Goal: Task Accomplishment & Management: Complete application form

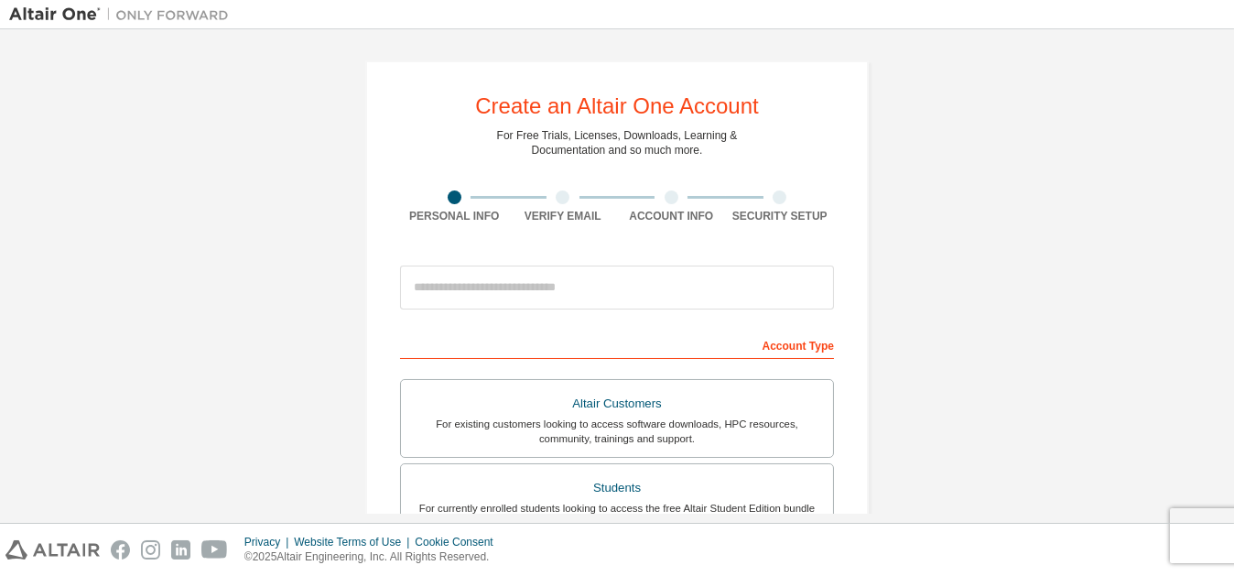
scroll to position [13, 0]
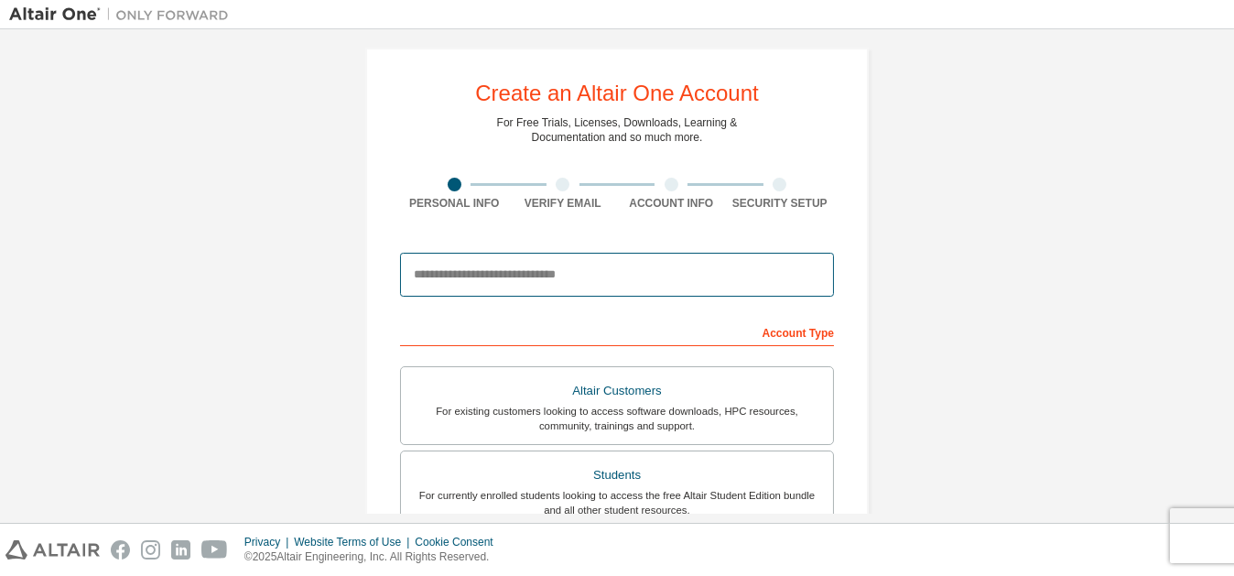
click at [465, 267] on input "email" at bounding box center [617, 275] width 434 height 44
click at [527, 266] on input "email" at bounding box center [617, 275] width 434 height 44
type input "**********"
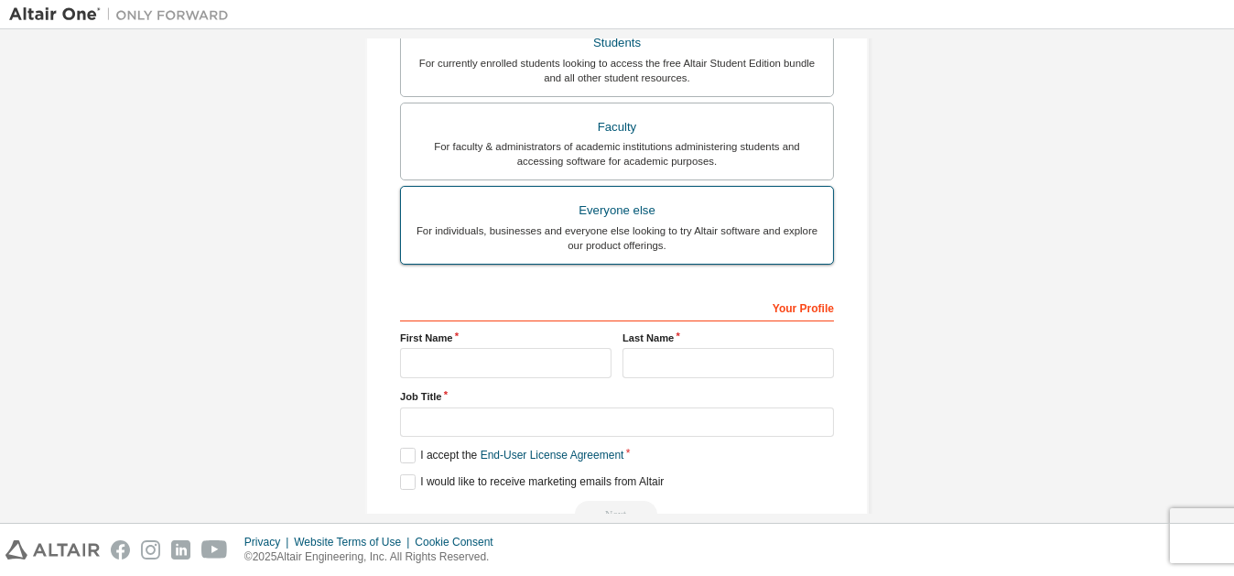
scroll to position [488, 0]
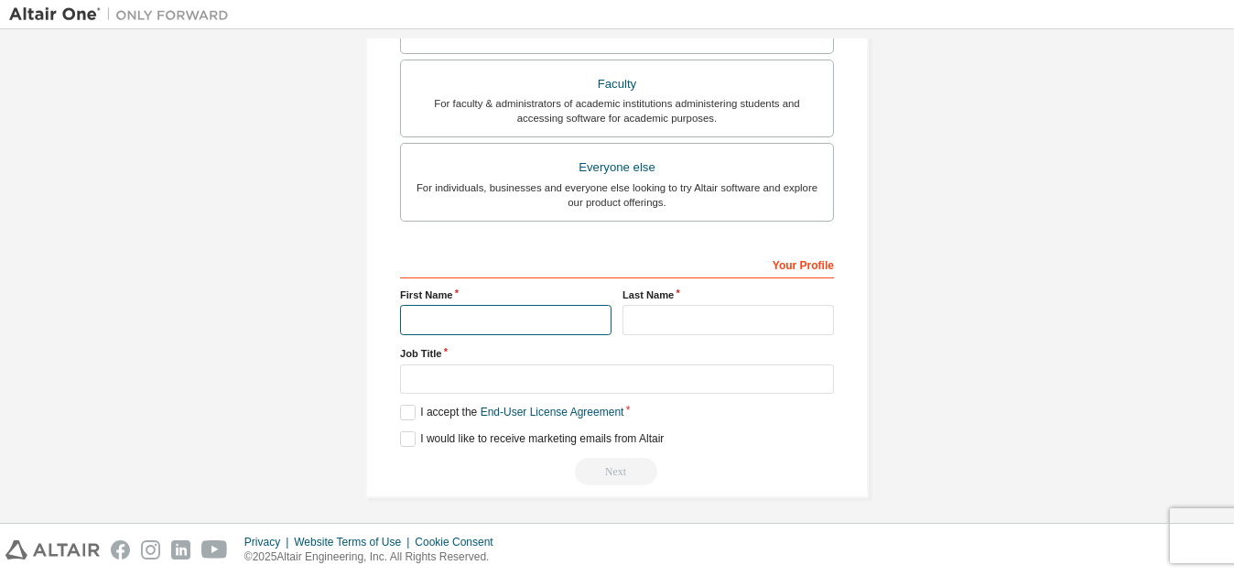
click at [425, 305] on input "text" at bounding box center [506, 320] width 212 height 30
type input "********"
click at [655, 305] on input "text" at bounding box center [729, 320] width 212 height 30
type input "********"
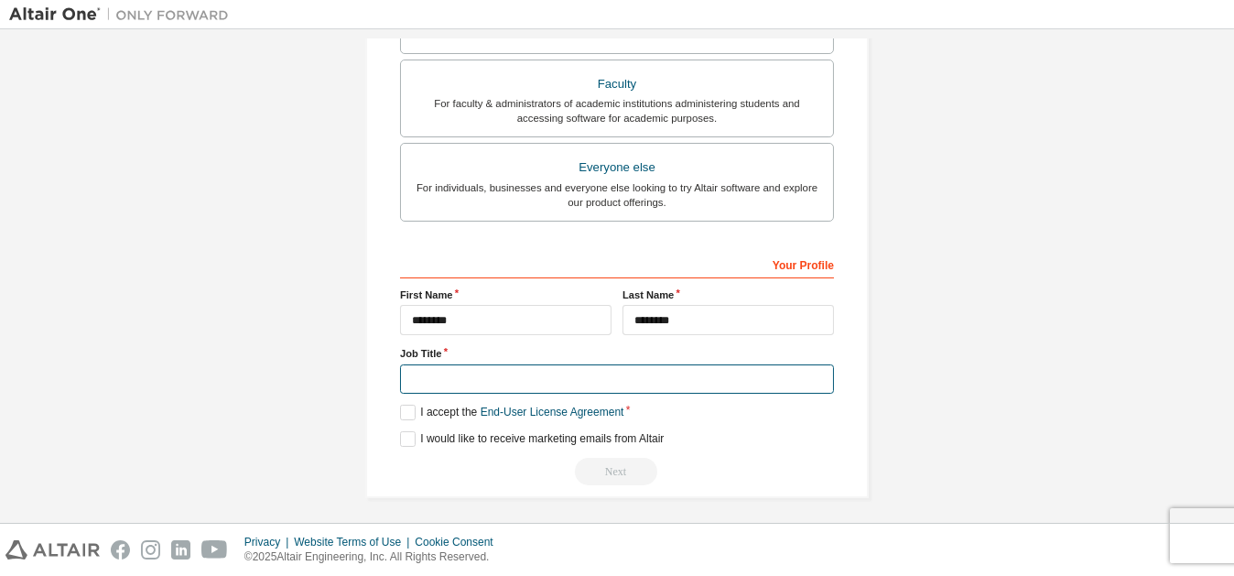
click at [489, 379] on input "text" at bounding box center [617, 379] width 434 height 30
click at [462, 377] on input "text" at bounding box center [617, 379] width 434 height 30
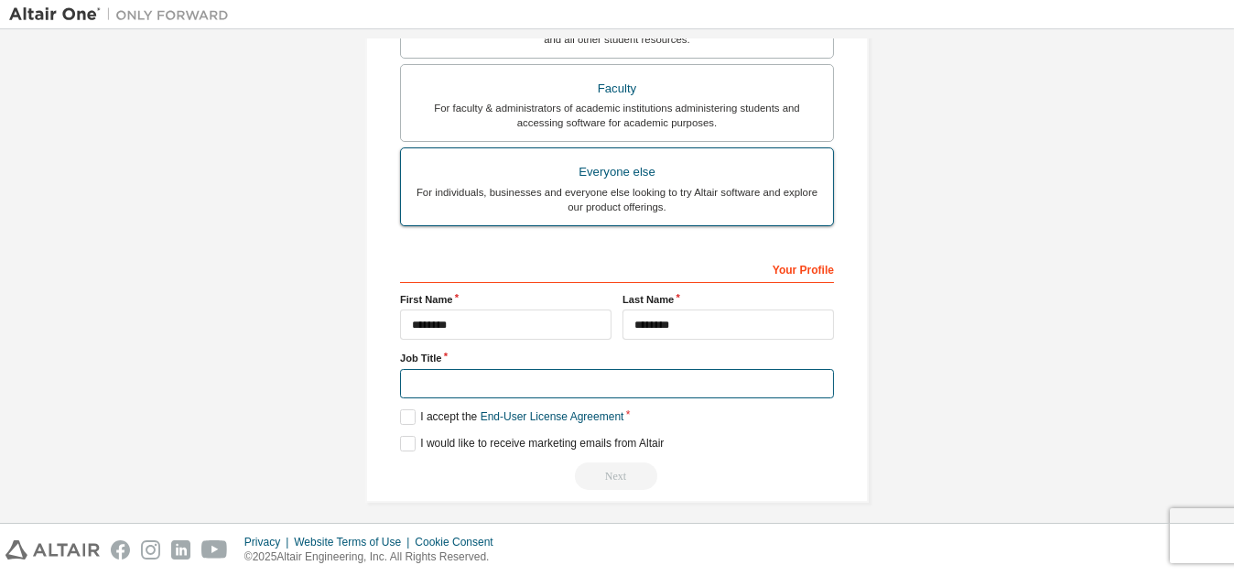
scroll to position [480, 0]
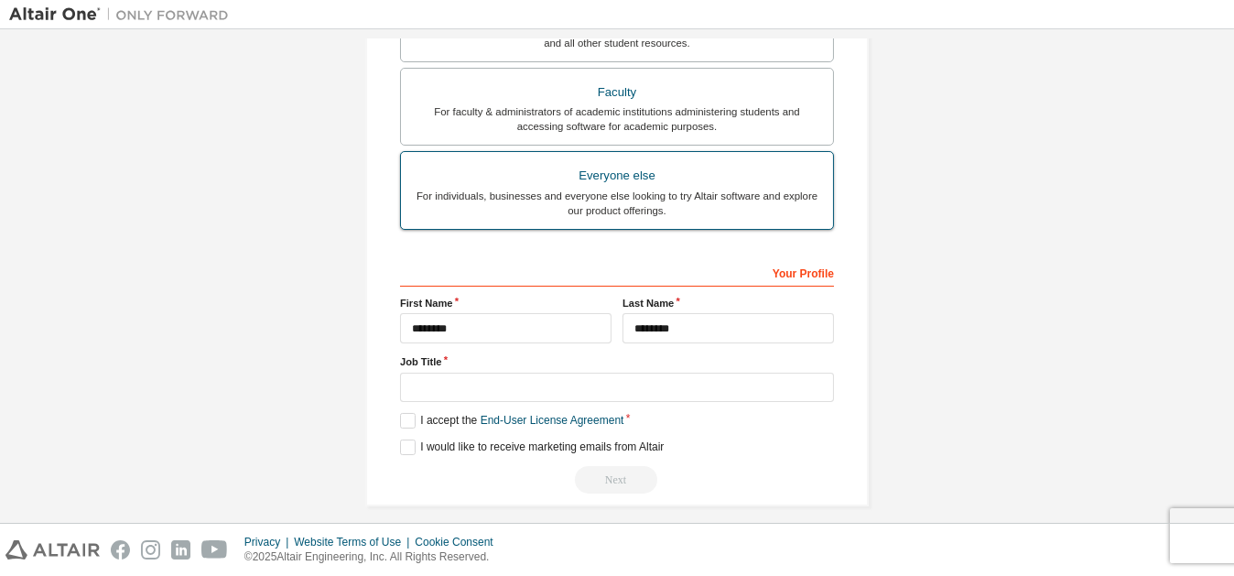
click at [536, 189] on div "For individuals, businesses and everyone else looking to try Altair software an…" at bounding box center [617, 203] width 410 height 29
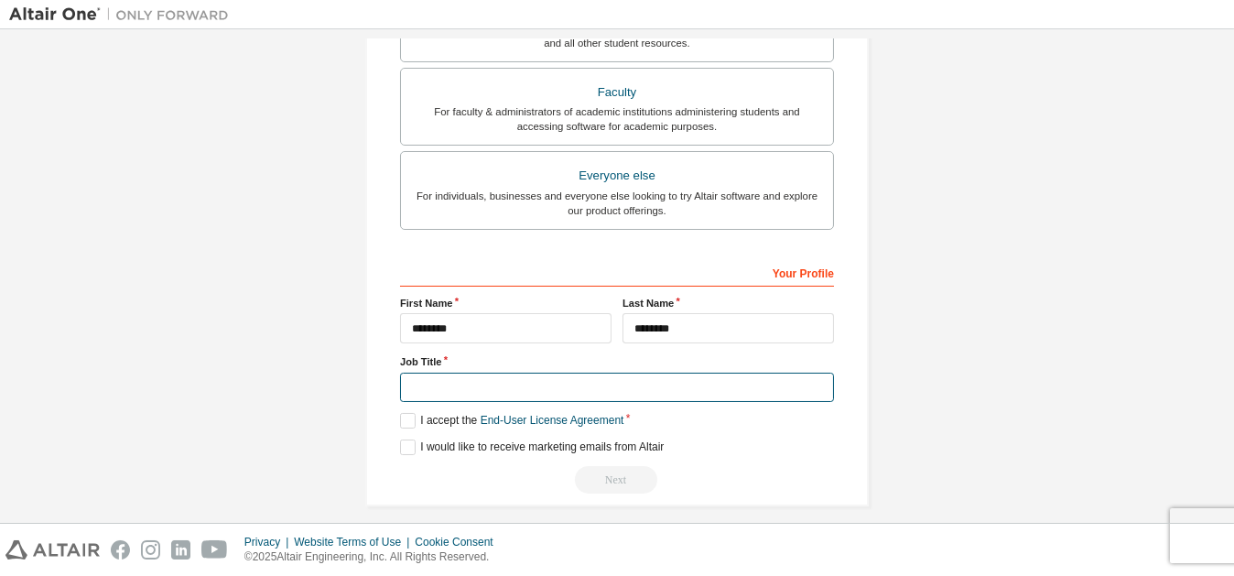
click at [468, 388] on input "text" at bounding box center [617, 388] width 434 height 30
type input "*******"
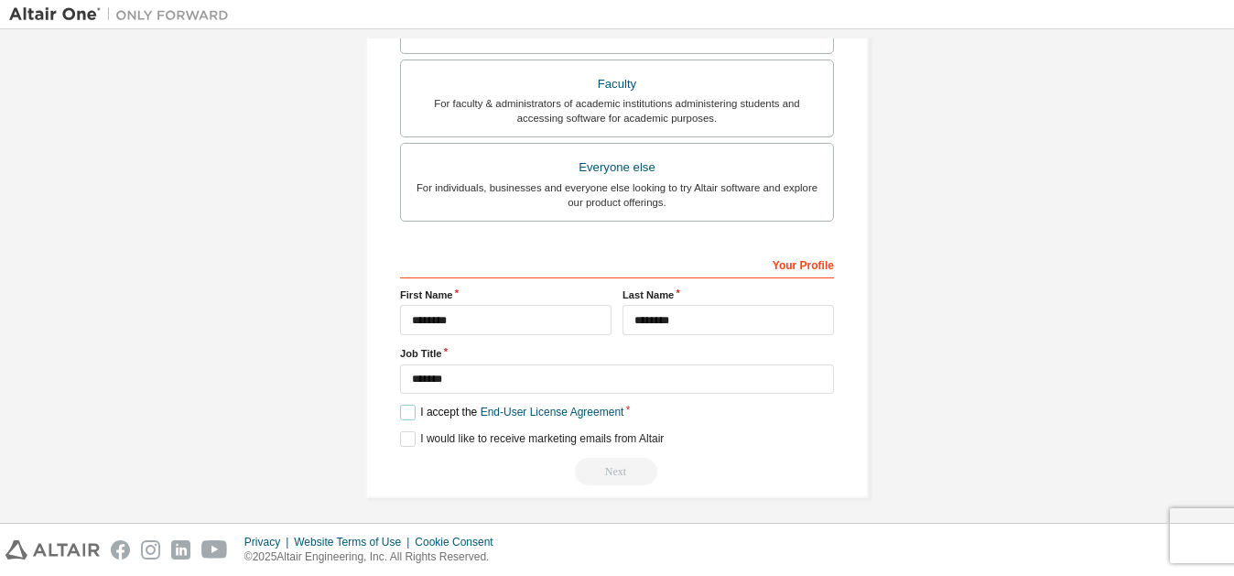
click at [407, 405] on label "I accept the End-User License Agreement" at bounding box center [511, 413] width 223 height 16
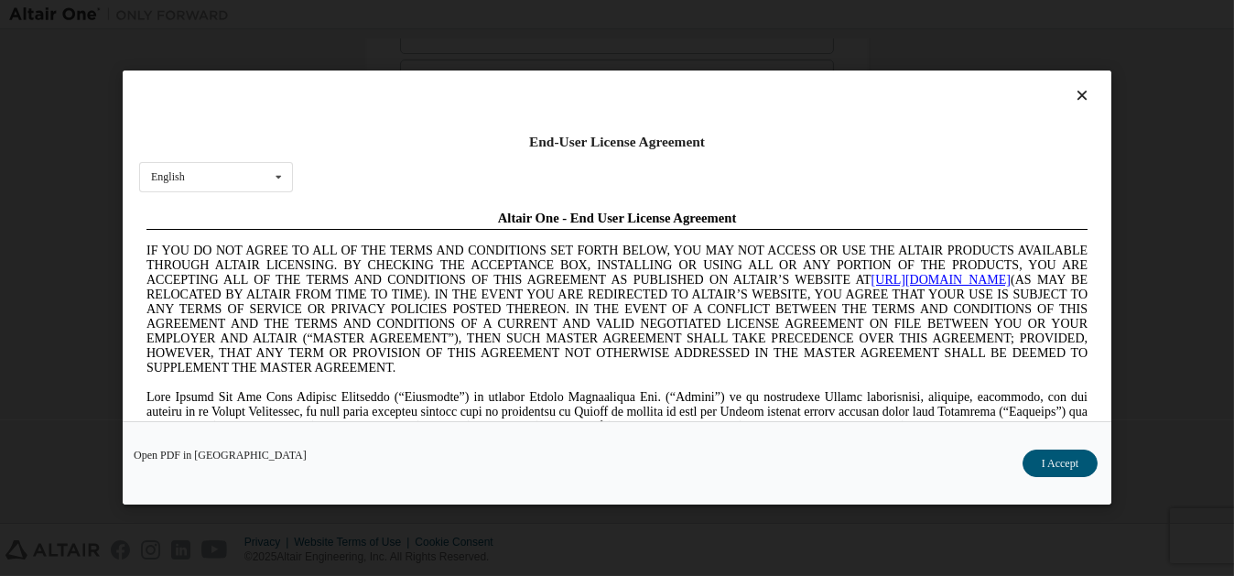
scroll to position [0, 0]
click at [1056, 461] on button "I Accept" at bounding box center [1060, 463] width 75 height 27
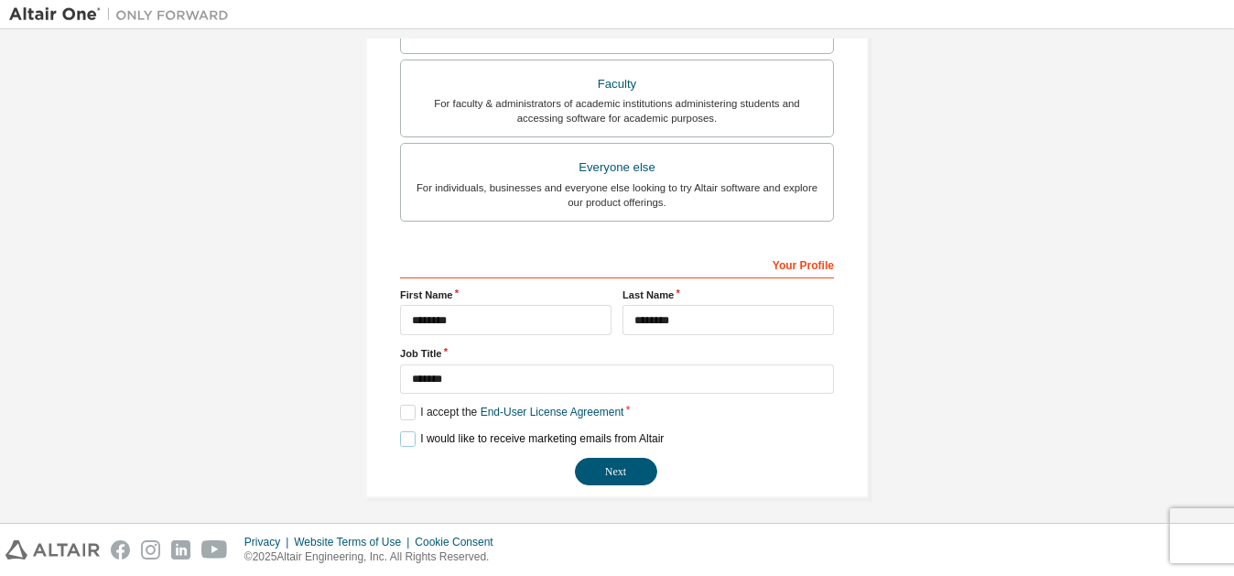
click at [409, 431] on label "I would like to receive marketing emails from Altair" at bounding box center [532, 439] width 264 height 16
click at [635, 460] on button "Next" at bounding box center [616, 471] width 82 height 27
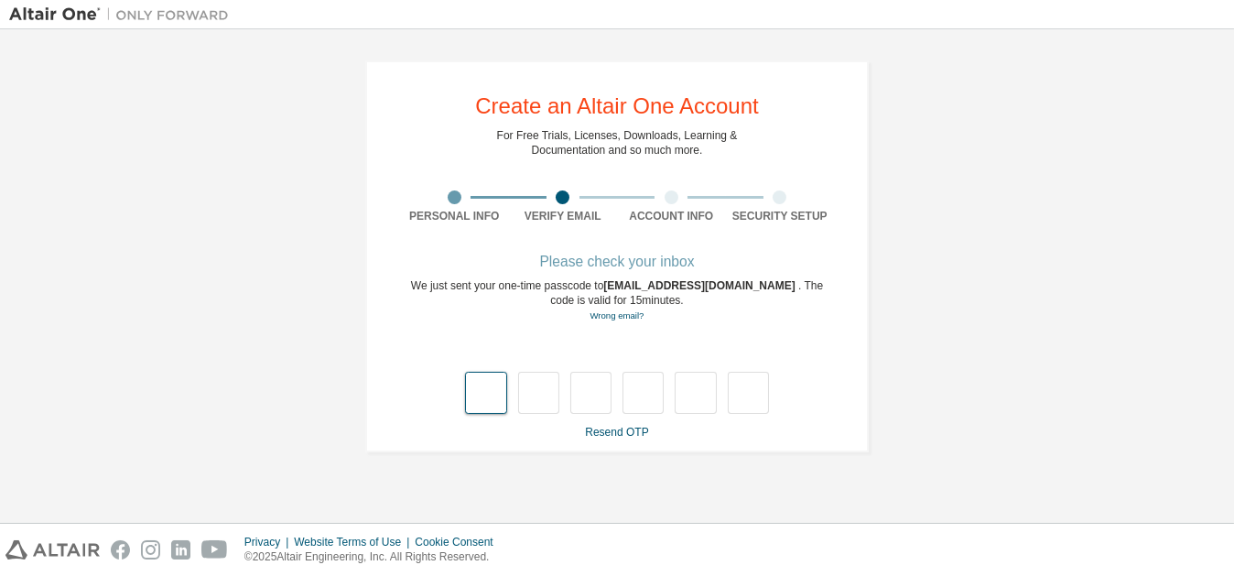
click at [480, 401] on input "text" at bounding box center [485, 393] width 41 height 42
type input "*"
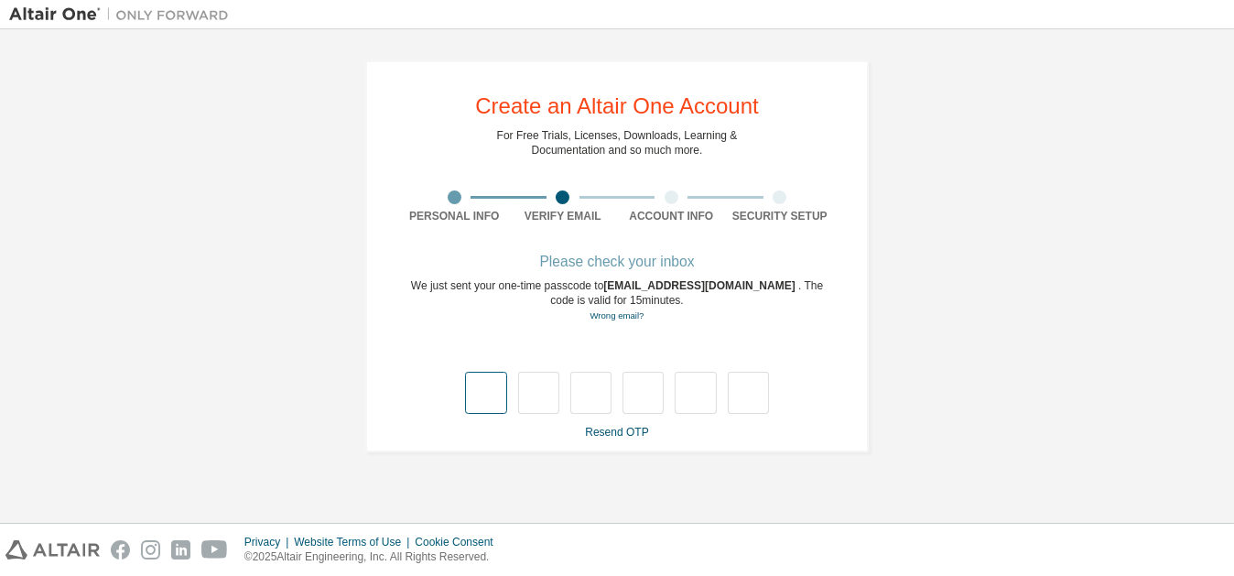
type input "*"
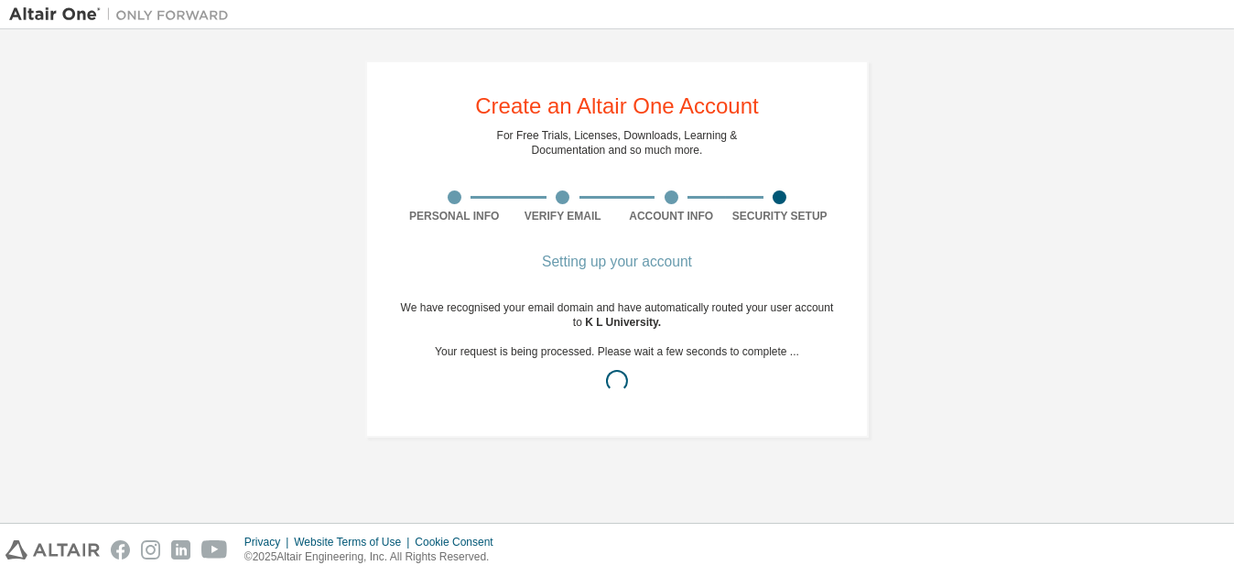
click at [480, 401] on div "We have recognised your email domain and have automatically routed your user ac…" at bounding box center [617, 351] width 434 height 103
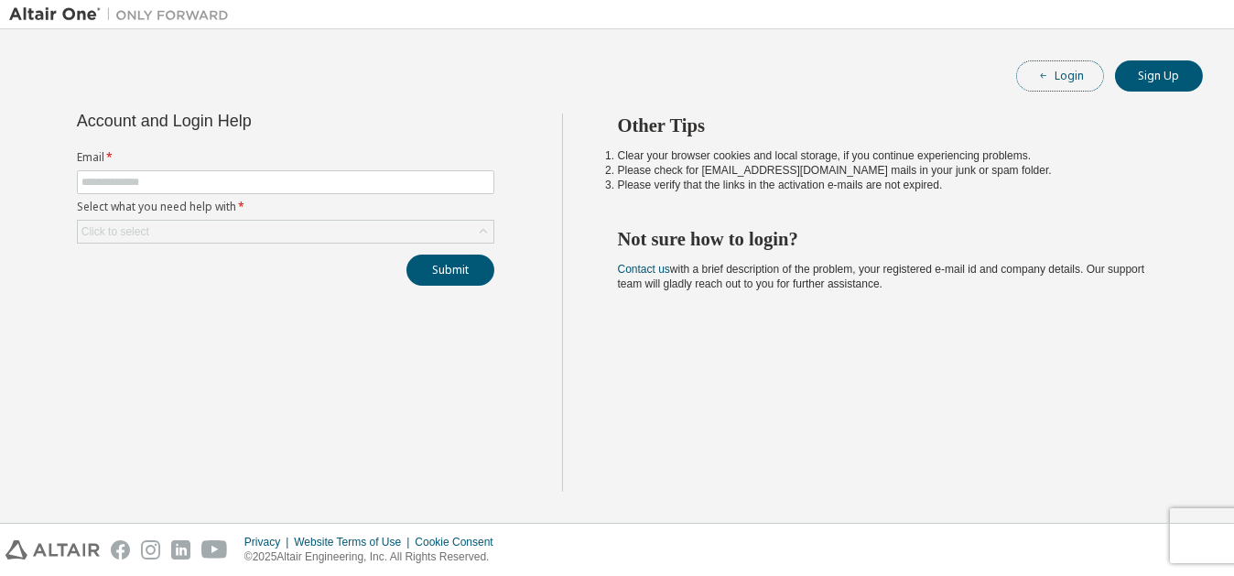
click at [1061, 77] on button "Login" at bounding box center [1060, 75] width 88 height 31
click at [1067, 70] on button "Login" at bounding box center [1060, 75] width 88 height 31
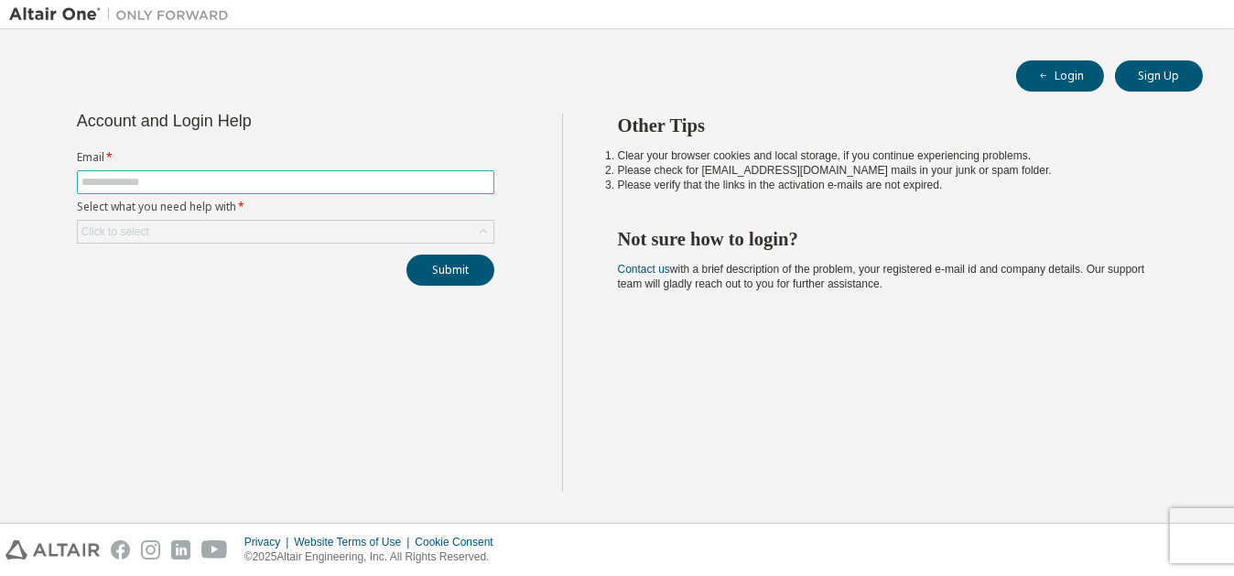
click at [142, 180] on input "text" at bounding box center [285, 182] width 408 height 15
click at [252, 180] on input "text" at bounding box center [285, 182] width 408 height 15
click at [179, 180] on input "text" at bounding box center [285, 182] width 408 height 15
type input "**********"
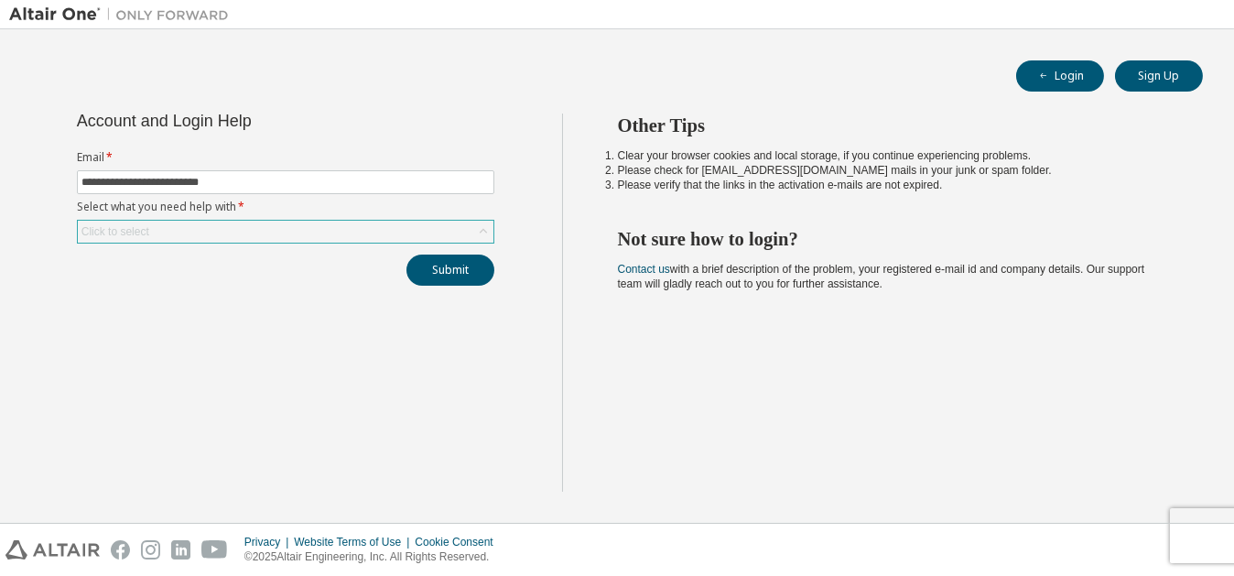
click at [299, 223] on div "Click to select" at bounding box center [286, 232] width 416 height 22
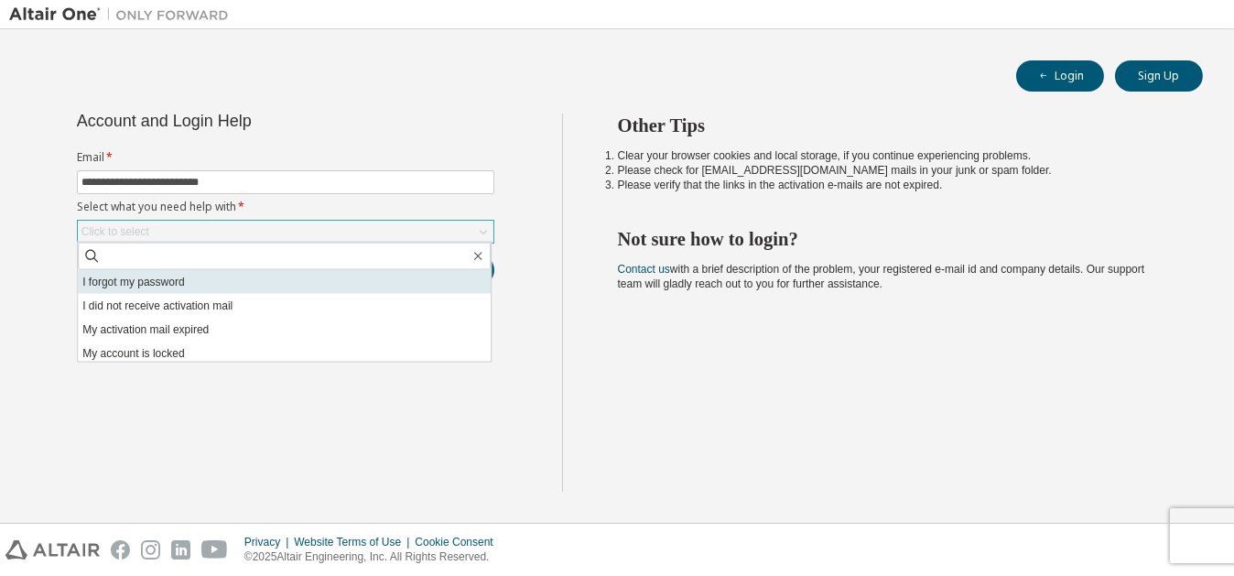
click at [249, 277] on li "I forgot my password" at bounding box center [284, 282] width 413 height 24
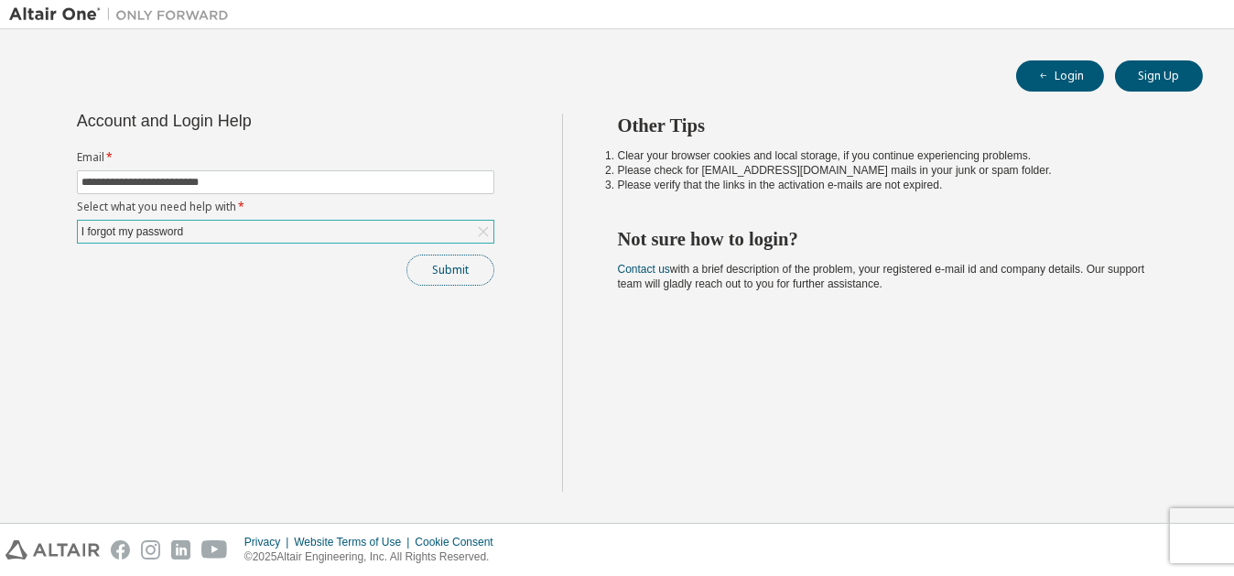
click at [419, 266] on button "Submit" at bounding box center [451, 270] width 88 height 31
click at [419, 266] on div "Submit" at bounding box center [286, 270] width 418 height 31
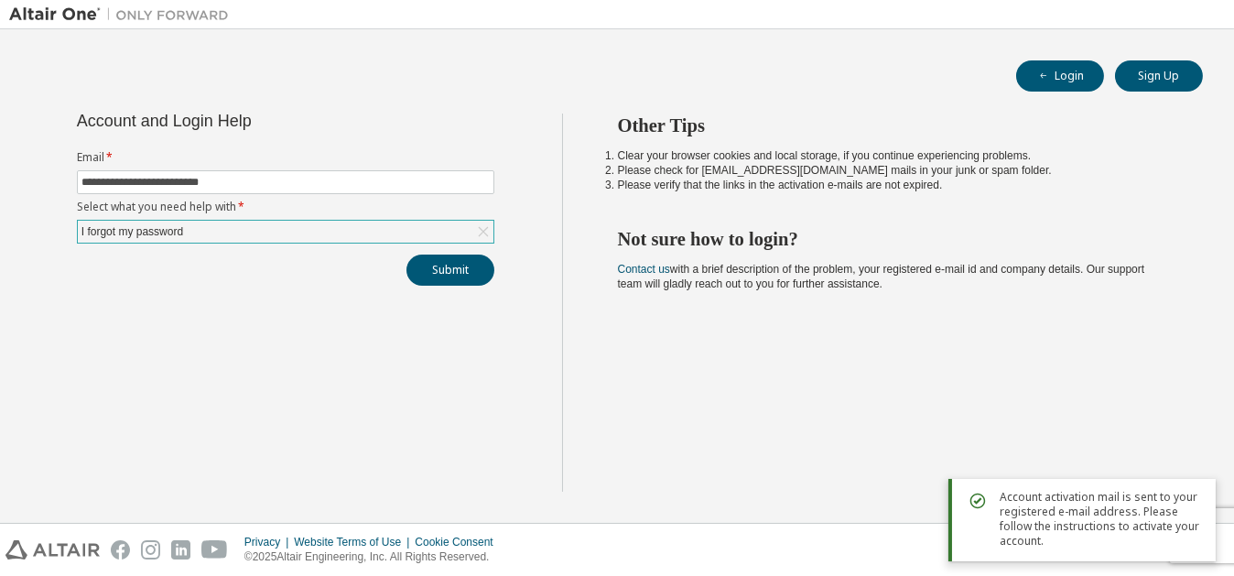
click at [1060, 525] on span "Account activation mail is sent to your registered e-mail address. Please follo…" at bounding box center [1100, 519] width 201 height 59
click at [1036, 523] on span "Account activation mail is sent to your registered e-mail address. Please follo…" at bounding box center [1100, 519] width 201 height 59
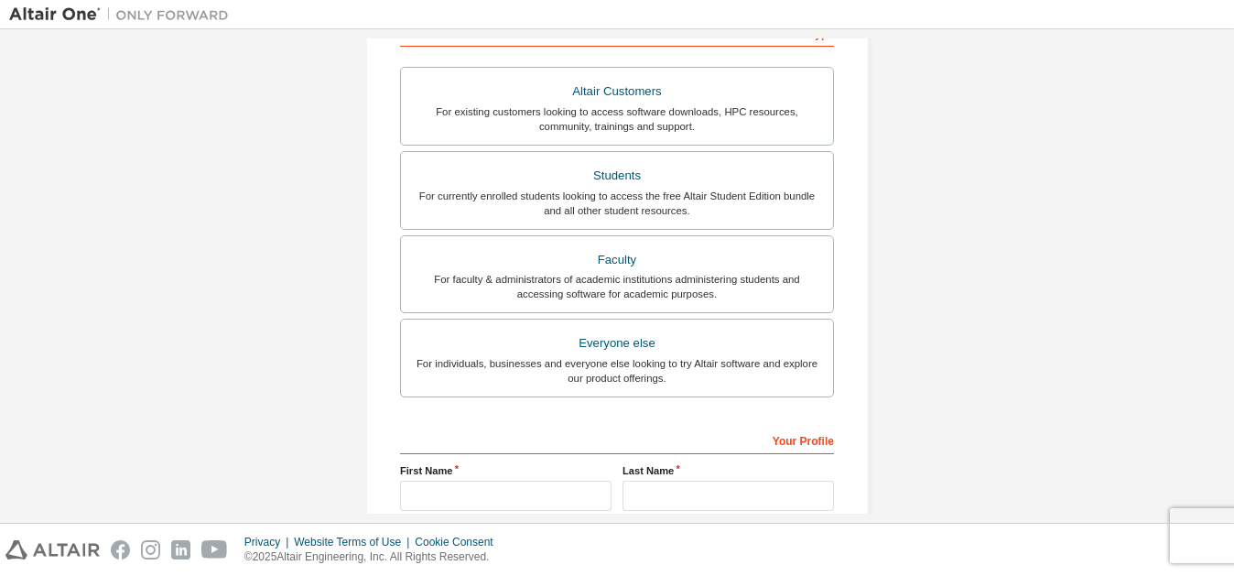
scroll to position [488, 0]
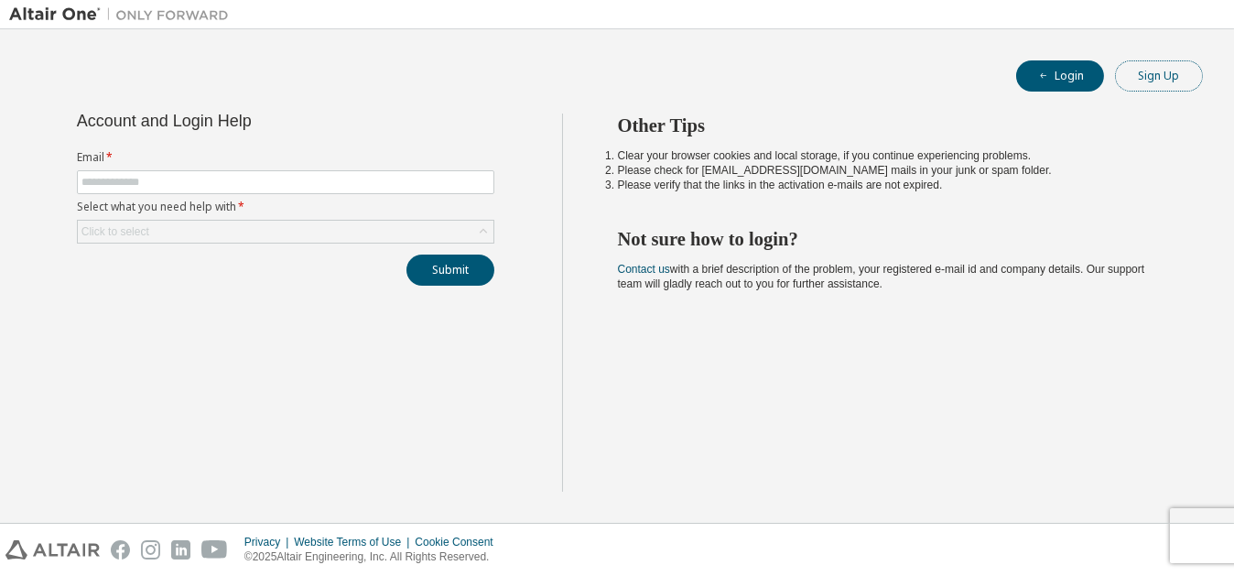
click at [1176, 73] on button "Sign Up" at bounding box center [1159, 75] width 88 height 31
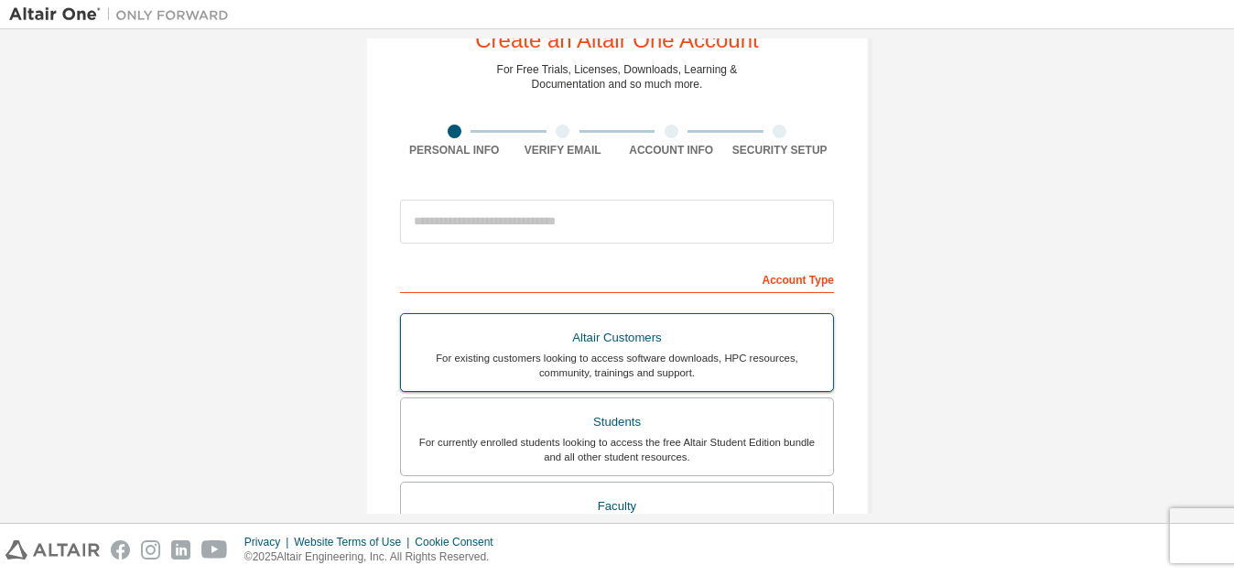
scroll to position [62, 0]
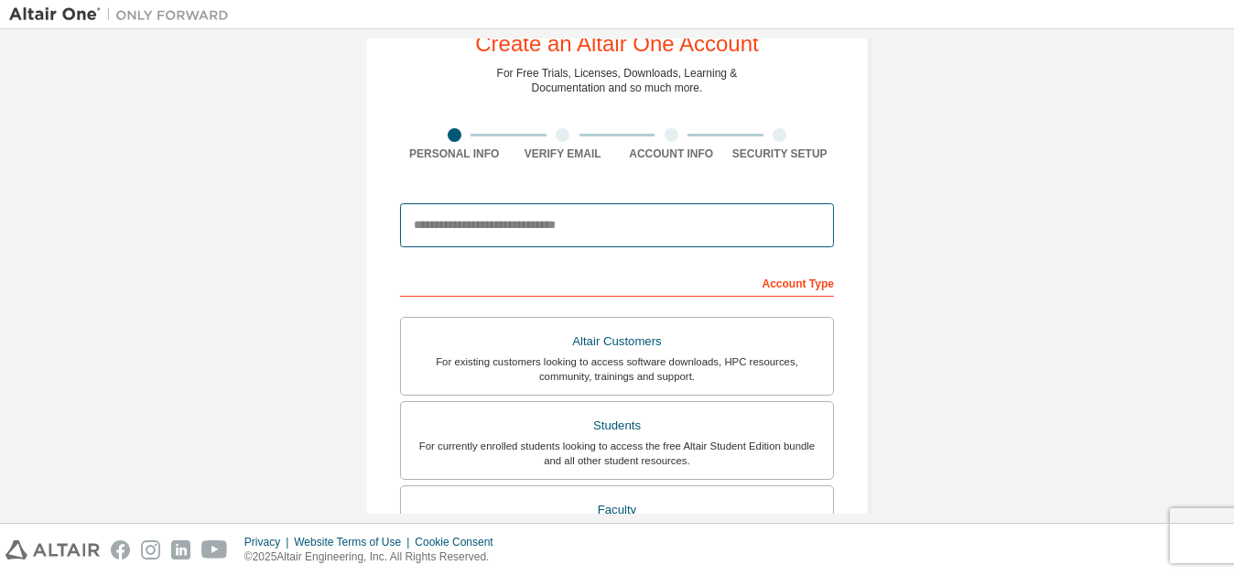
click at [473, 230] on input "email" at bounding box center [617, 225] width 434 height 44
type input "**********"
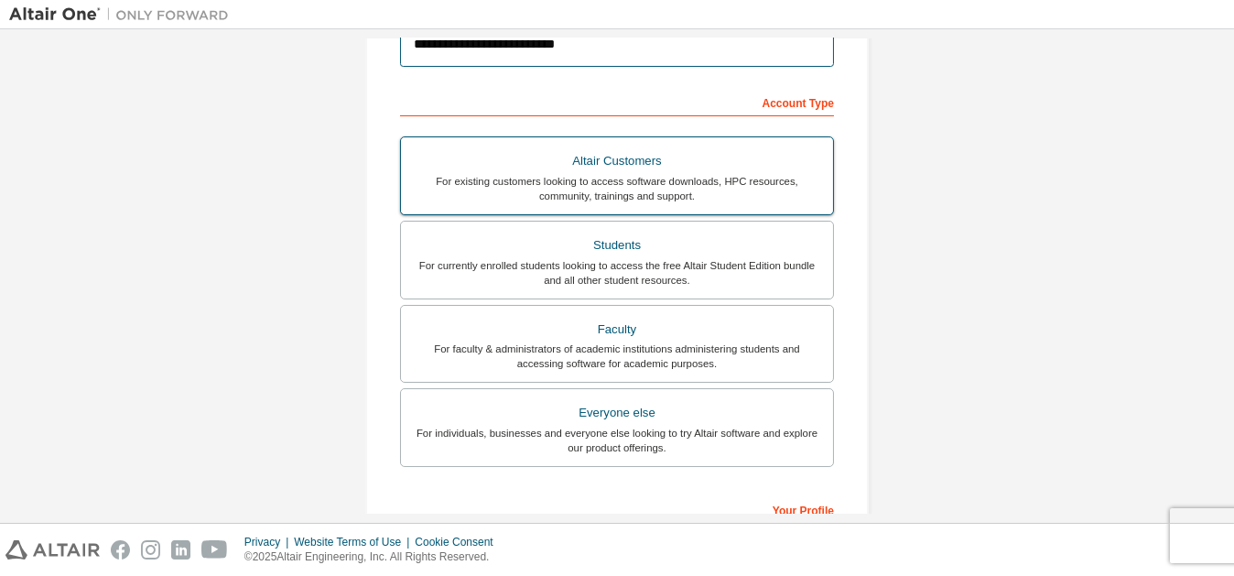
scroll to position [379, 0]
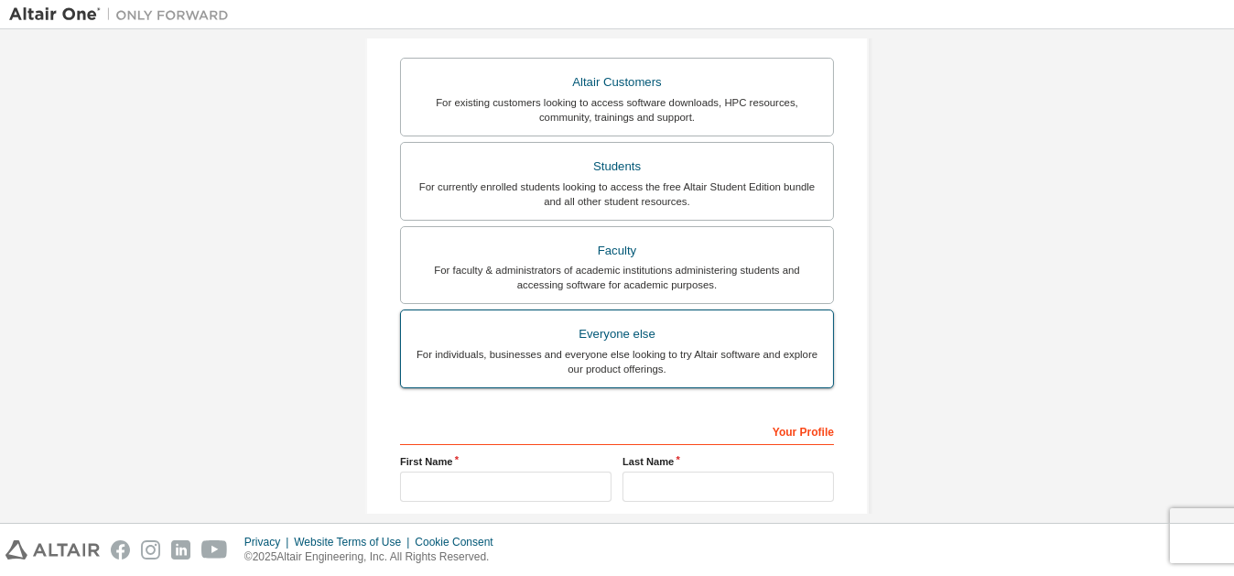
click at [563, 314] on label "Everyone else For individuals, businesses and everyone else looking to try Alta…" at bounding box center [617, 348] width 434 height 79
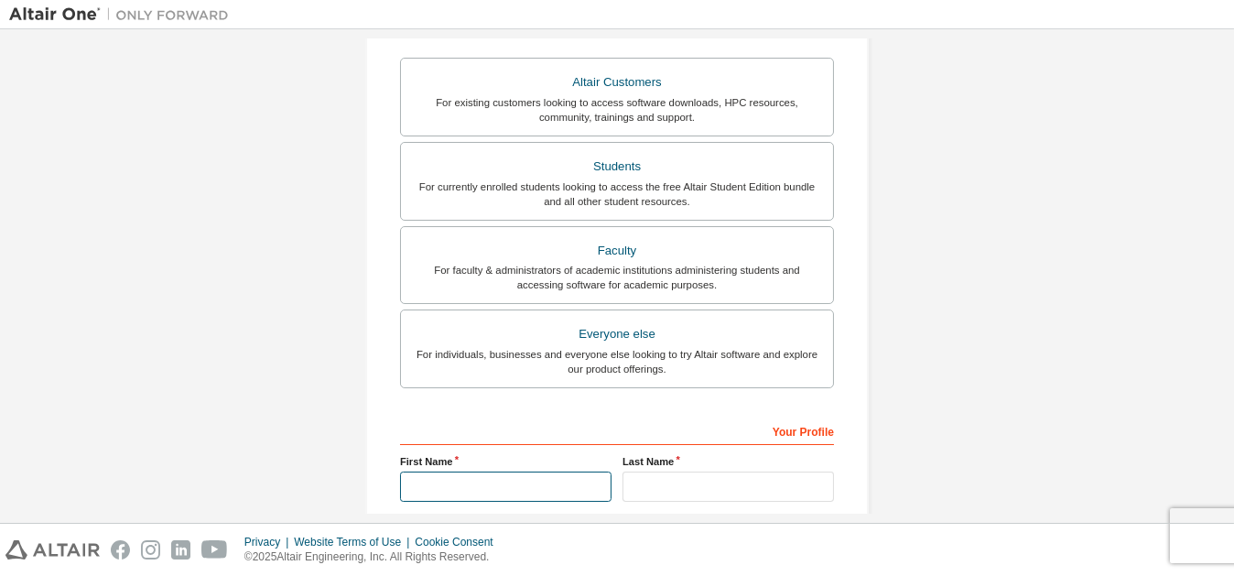
click at [487, 486] on input "text" at bounding box center [506, 487] width 212 height 30
type input "********"
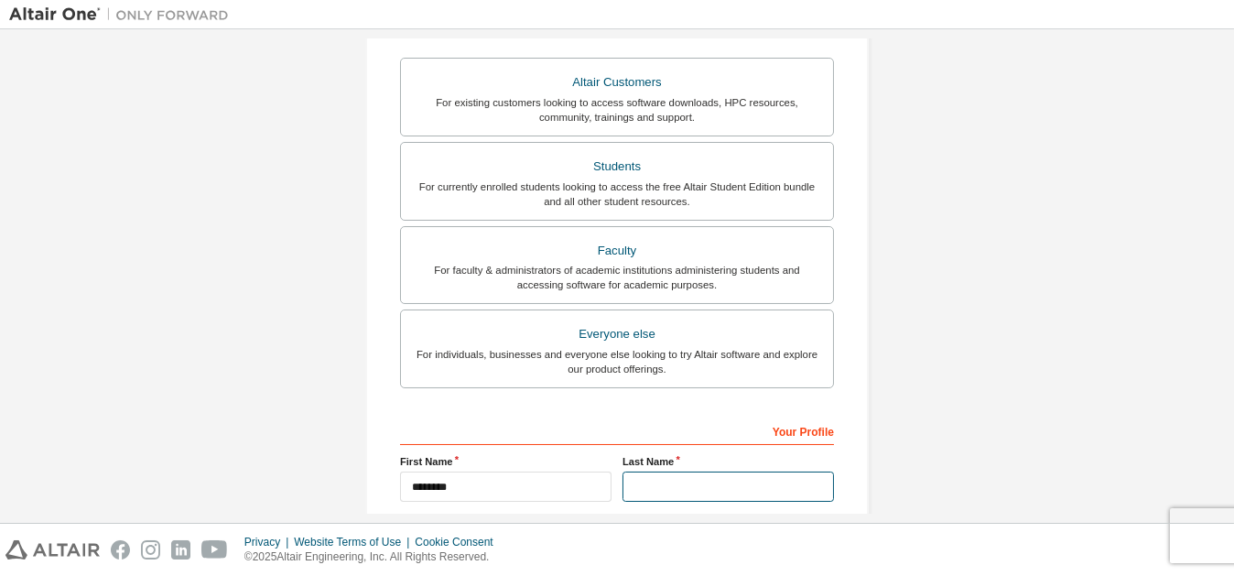
click at [633, 490] on input "text" at bounding box center [729, 487] width 212 height 30
type input "********"
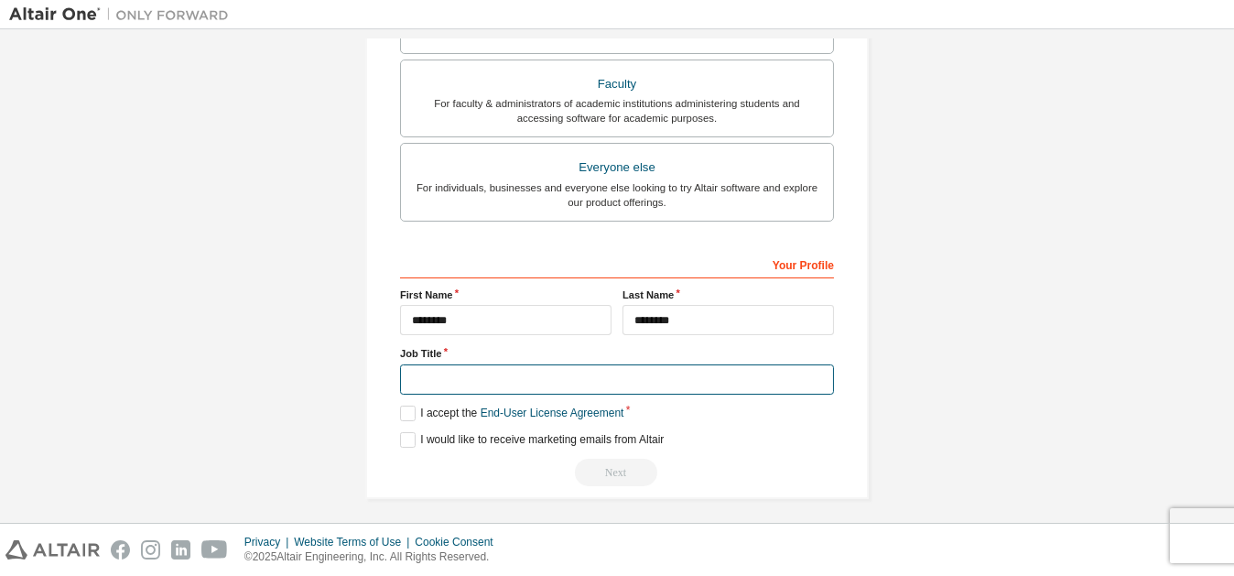
click at [515, 381] on input "text" at bounding box center [617, 379] width 434 height 30
type input "*******"
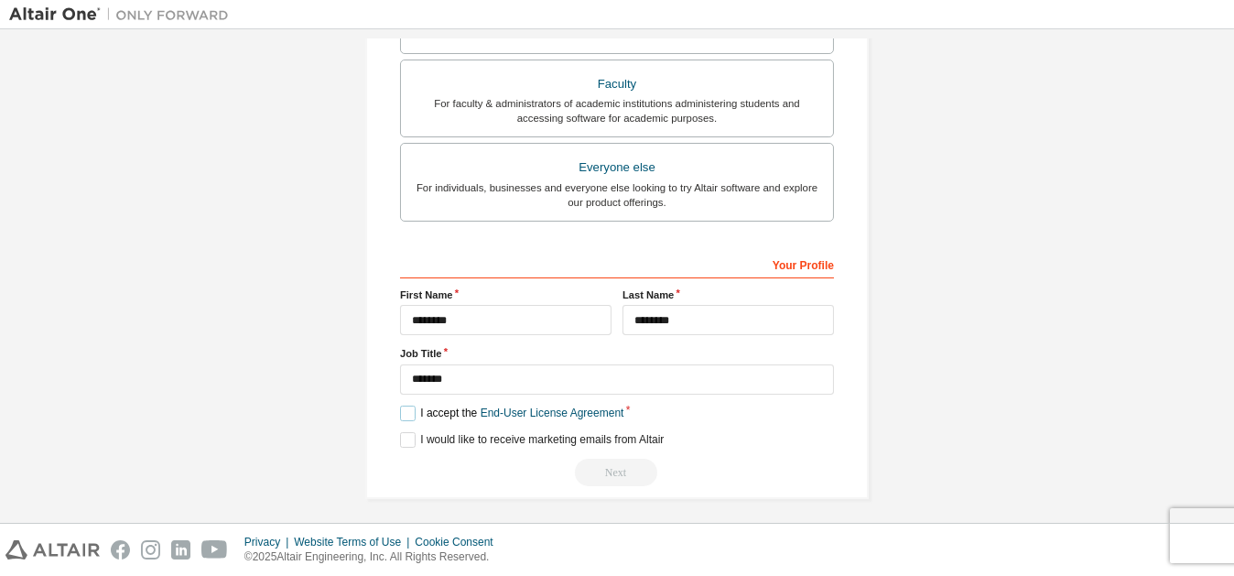
click at [410, 406] on label "I accept the End-User License Agreement" at bounding box center [511, 414] width 223 height 16
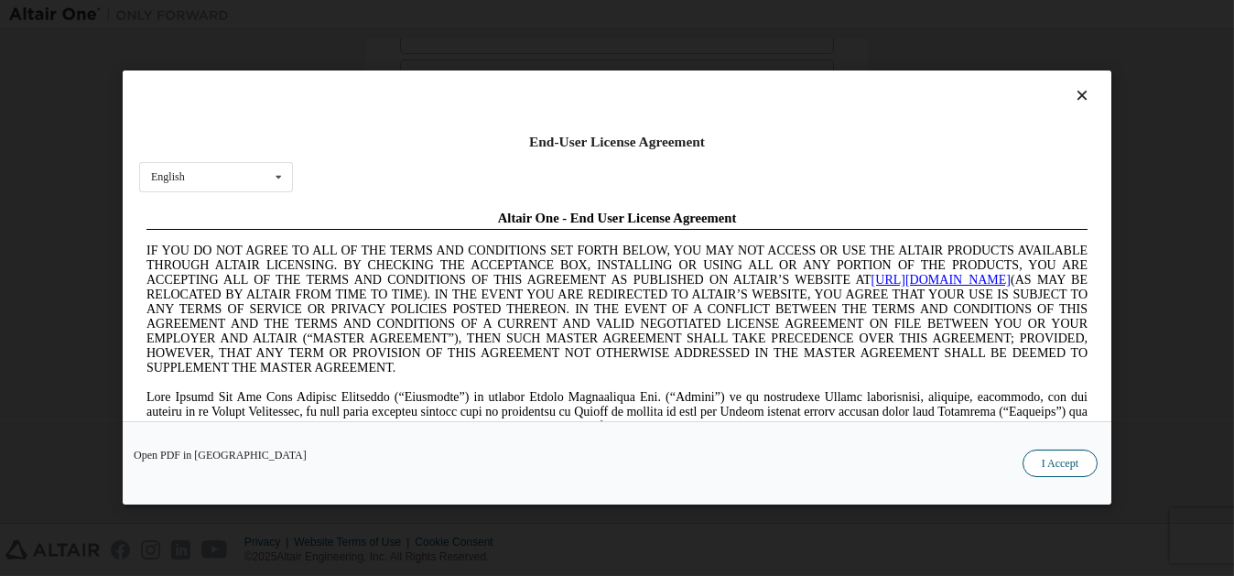
scroll to position [0, 0]
click at [1056, 461] on button "I Accept" at bounding box center [1060, 463] width 75 height 27
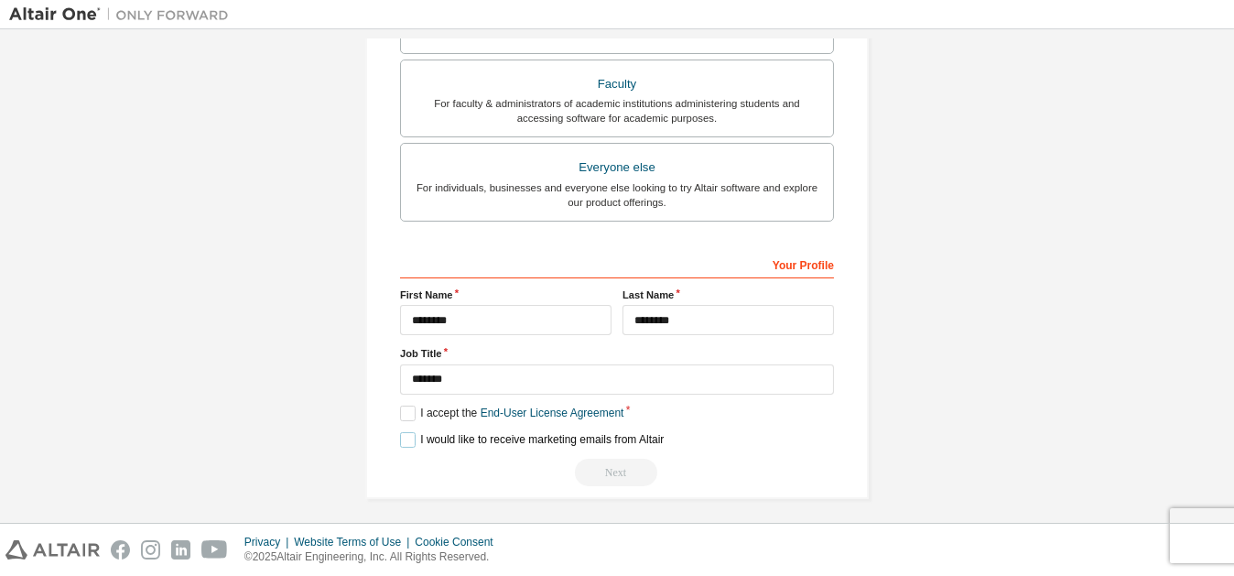
click at [409, 432] on label "I would like to receive marketing emails from Altair" at bounding box center [532, 440] width 264 height 16
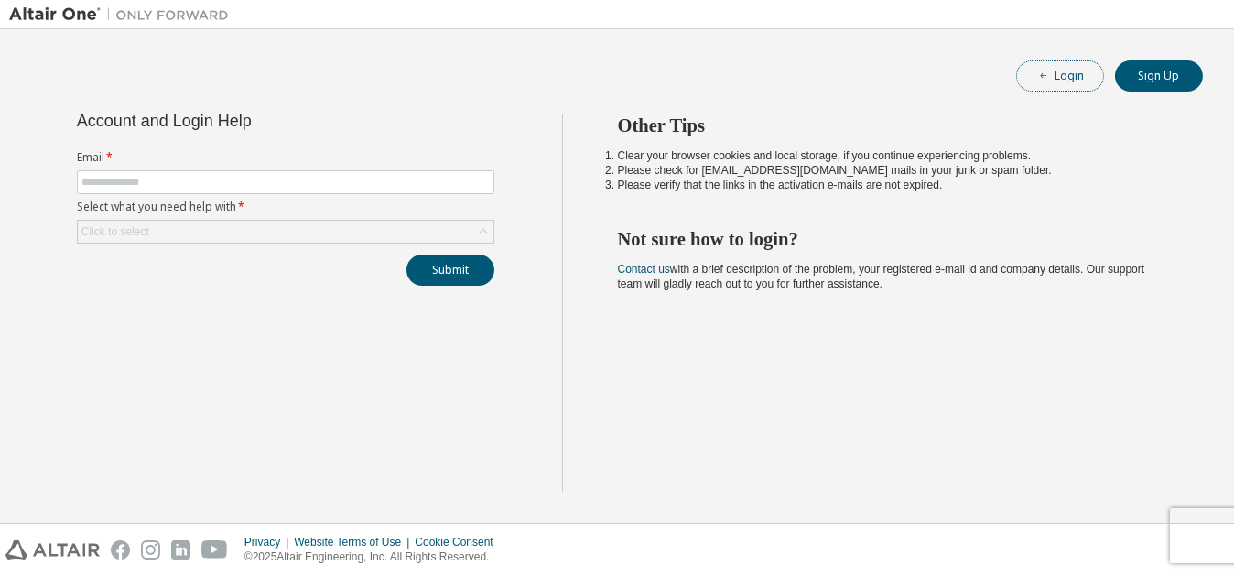
click at [1083, 86] on button "Login" at bounding box center [1060, 75] width 88 height 31
click at [1152, 80] on button "Sign Up" at bounding box center [1159, 75] width 88 height 31
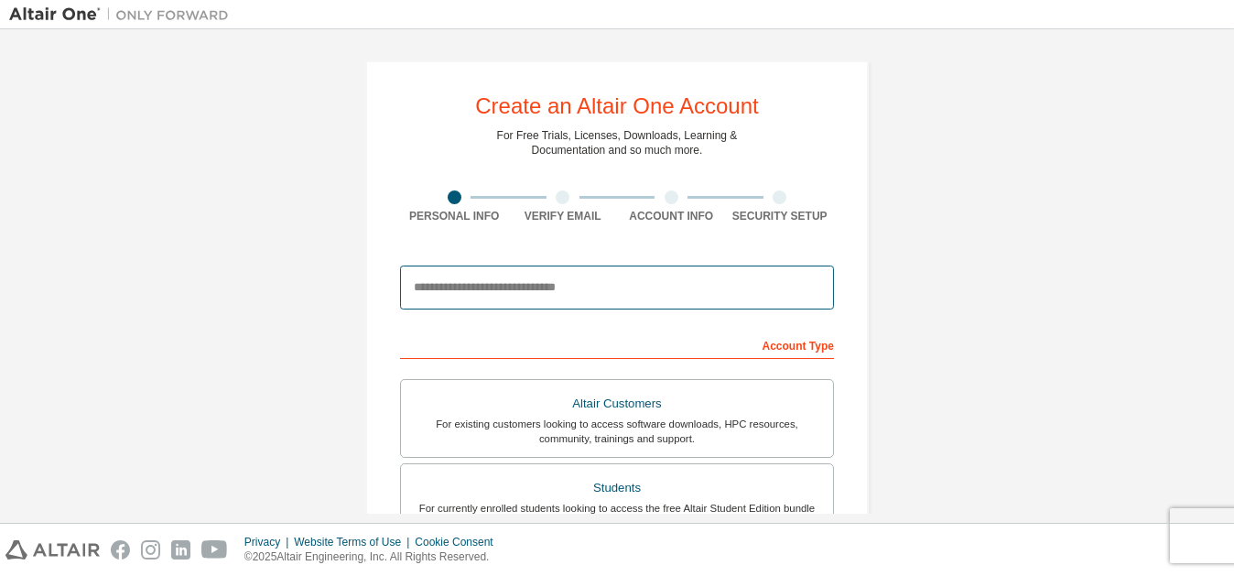
click at [479, 288] on input "email" at bounding box center [617, 288] width 434 height 44
type input "**********"
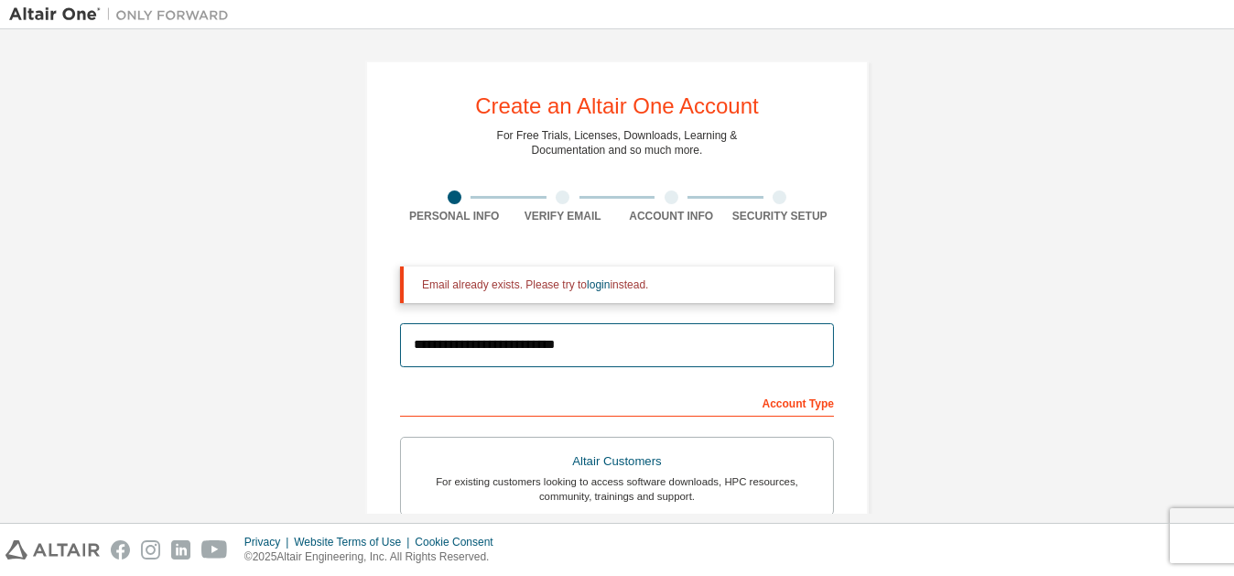
scroll to position [8, 0]
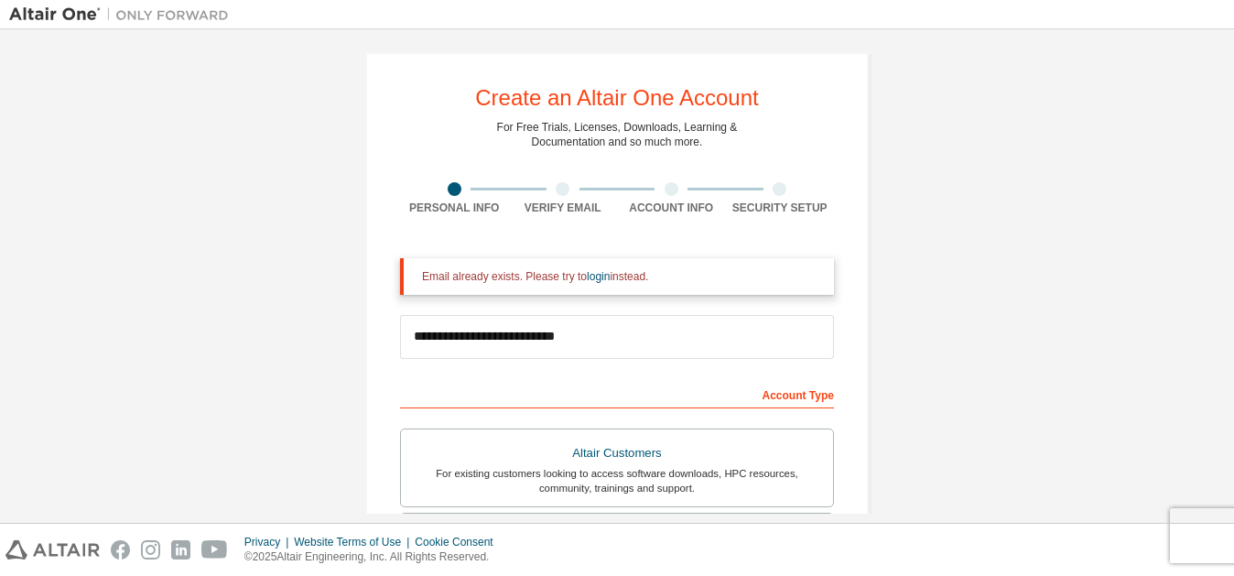
click at [765, 184] on div at bounding box center [780, 189] width 109 height 14
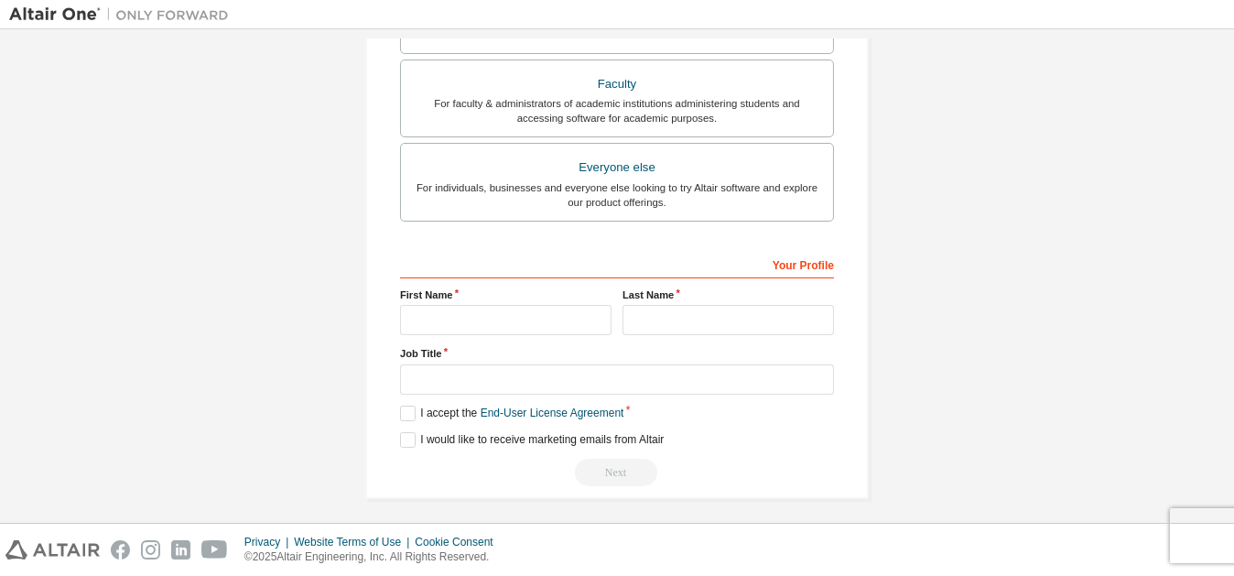
scroll to position [0, 0]
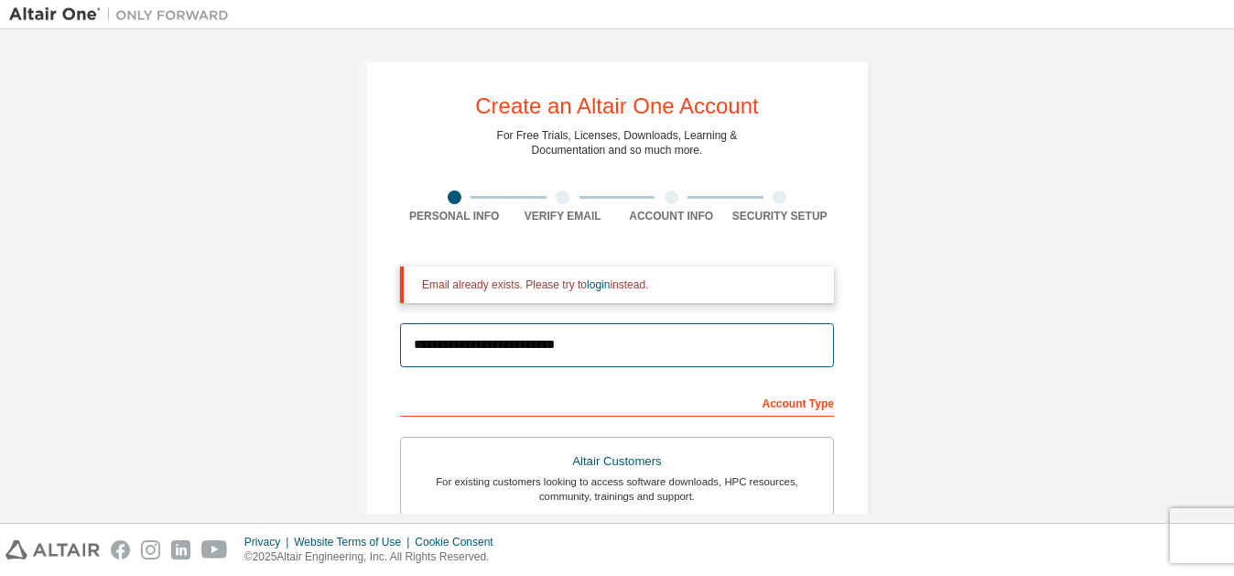
drag, startPoint x: 581, startPoint y: 344, endPoint x: 374, endPoint y: 346, distance: 207.8
click at [374, 346] on div "**********" at bounding box center [617, 552] width 504 height 984
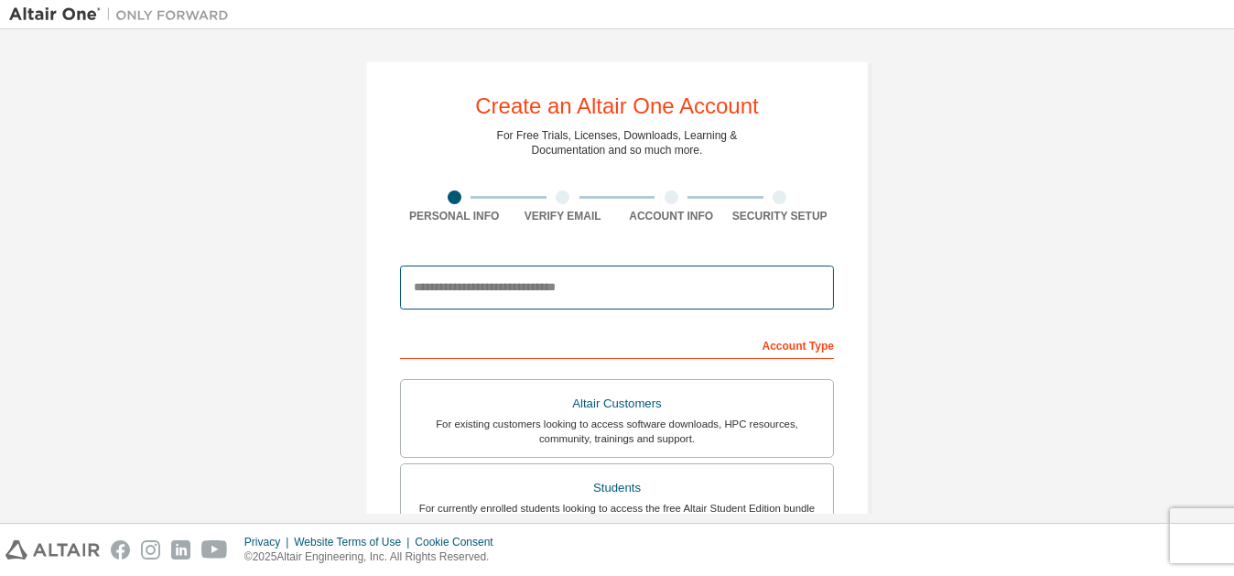
click at [472, 295] on input "email" at bounding box center [617, 288] width 434 height 44
click at [497, 290] on input "email" at bounding box center [617, 288] width 434 height 44
click at [493, 283] on input "**" at bounding box center [617, 288] width 434 height 44
type input "**********"
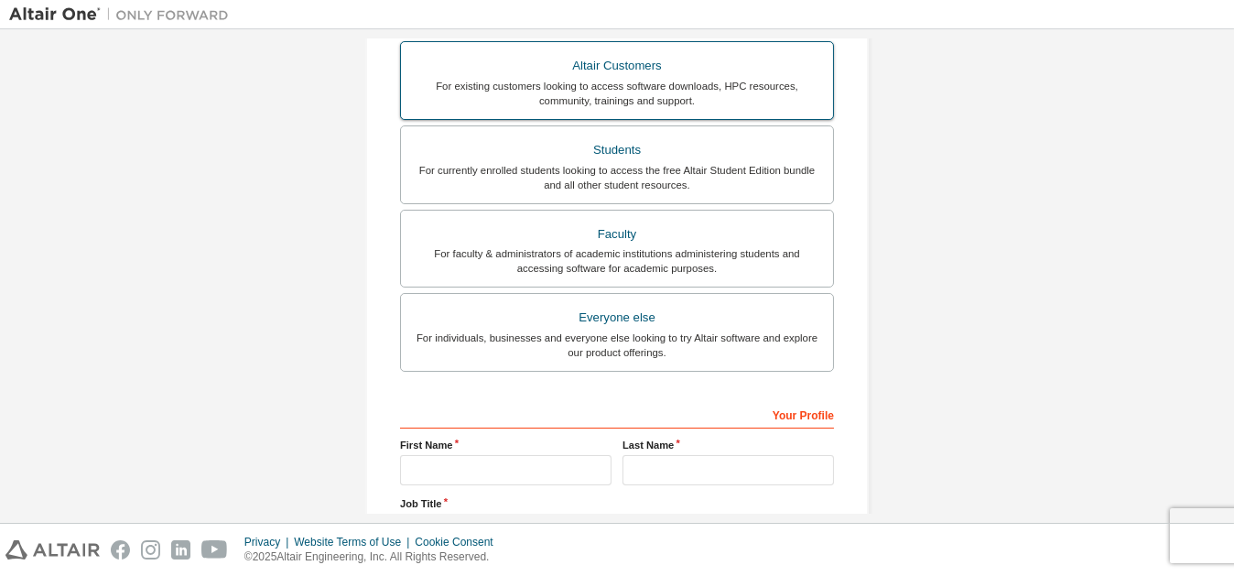
scroll to position [370, 0]
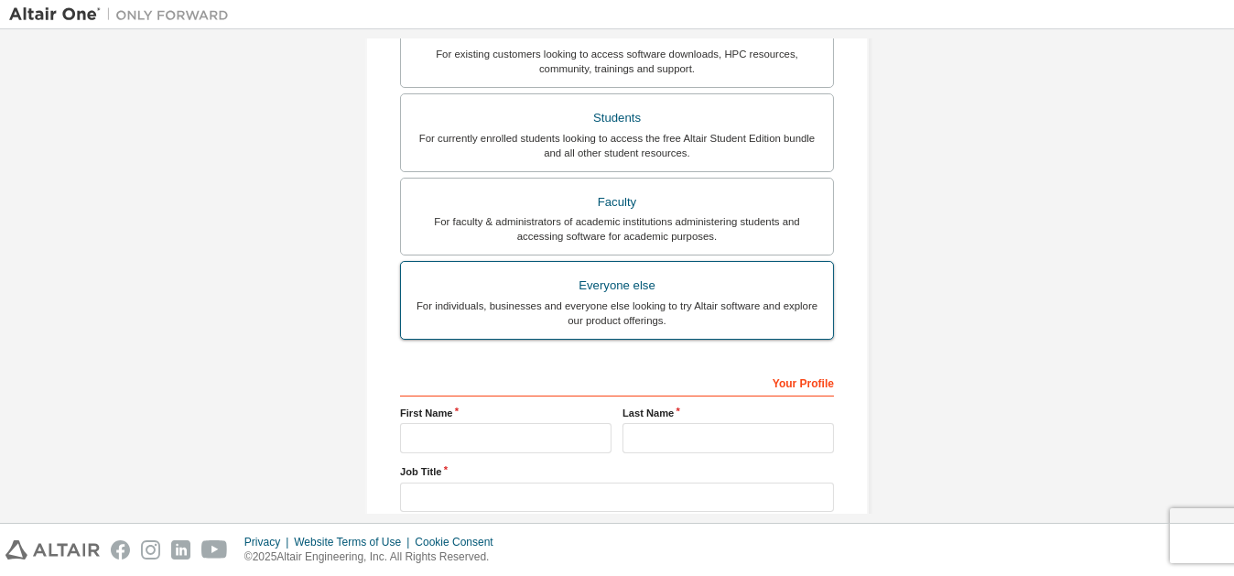
click at [556, 266] on label "Everyone else For individuals, businesses and everyone else looking to try Alta…" at bounding box center [617, 300] width 434 height 79
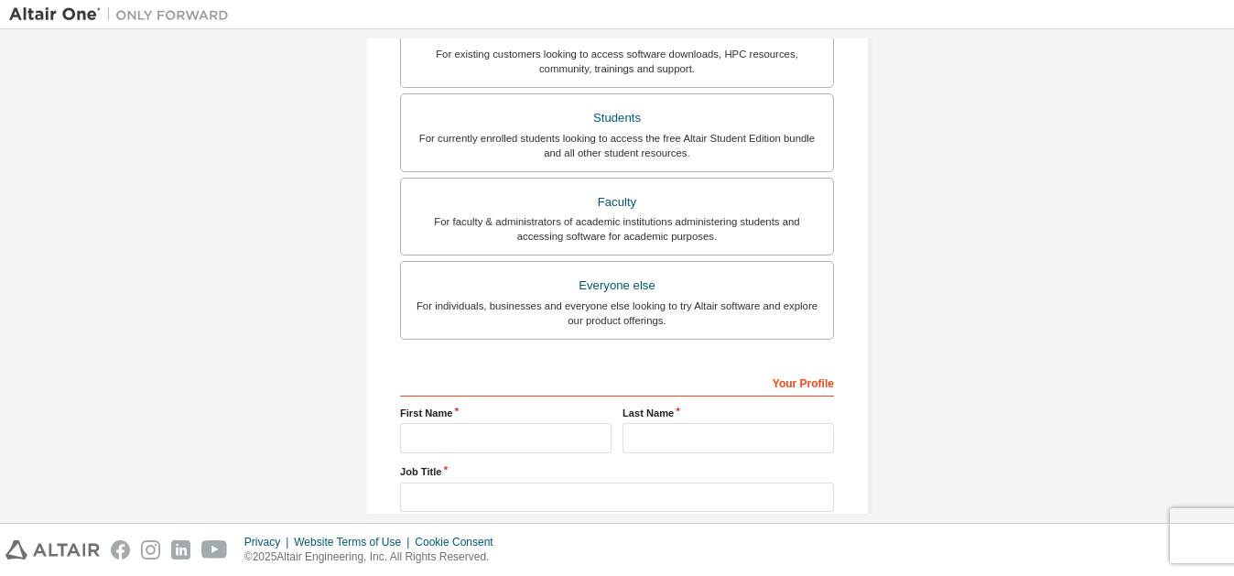
click at [465, 450] on div "Your Profile First Name Last Name Job Title Please provide State/Province to he…" at bounding box center [617, 485] width 434 height 237
click at [467, 438] on input "text" at bounding box center [506, 438] width 212 height 30
type input "********"
click at [667, 416] on div "Last Name" at bounding box center [728, 430] width 222 height 48
click at [664, 435] on input "text" at bounding box center [729, 438] width 212 height 30
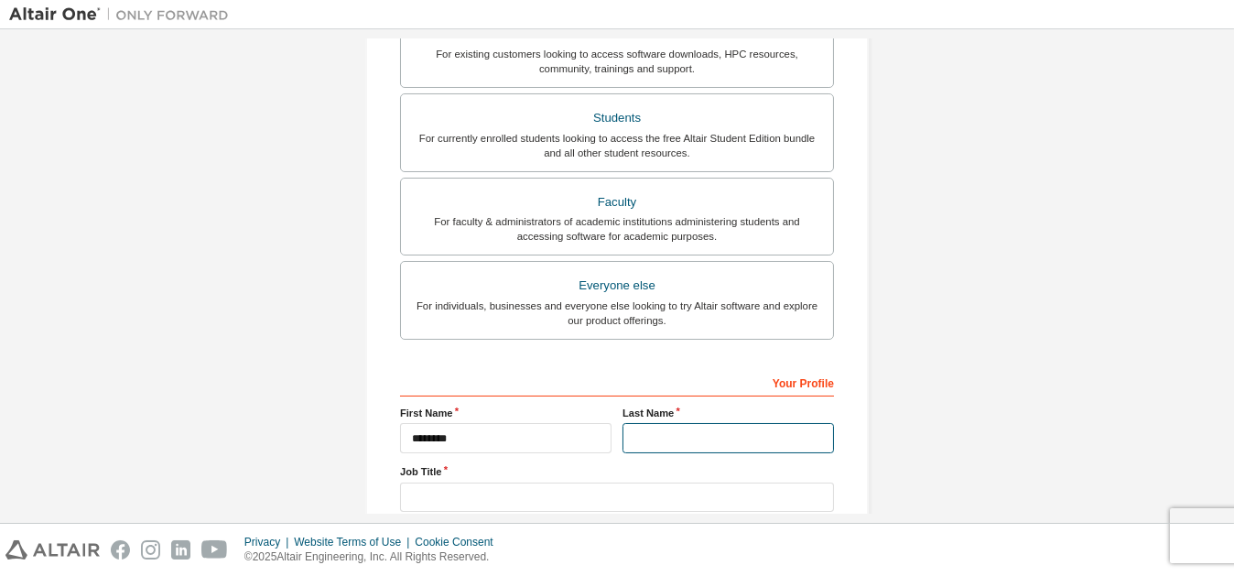
type input "********"
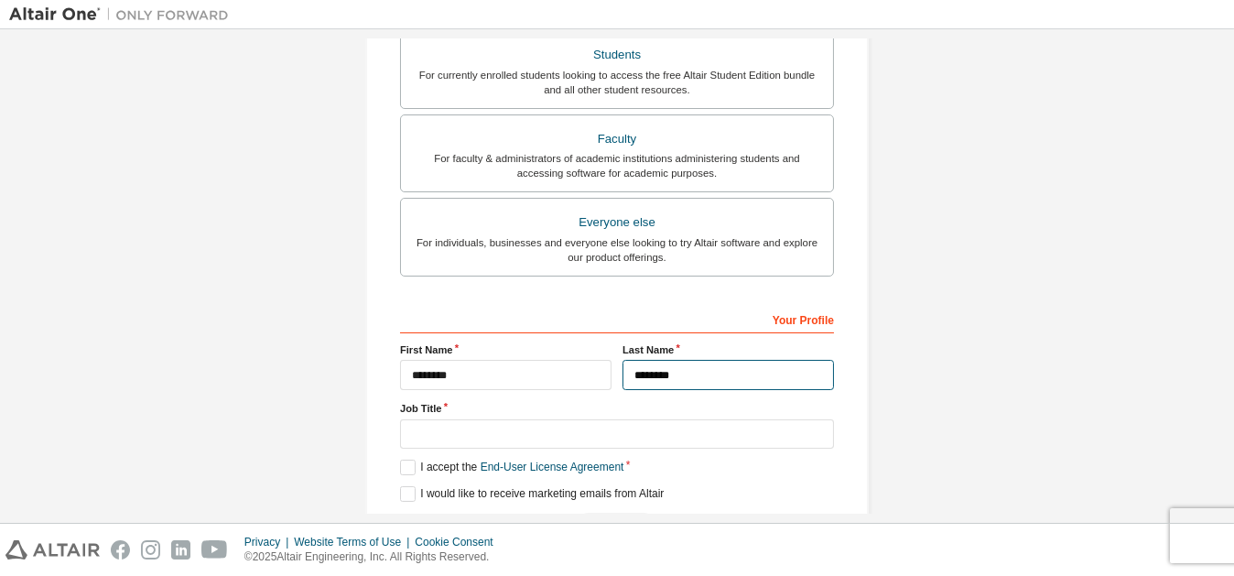
scroll to position [488, 0]
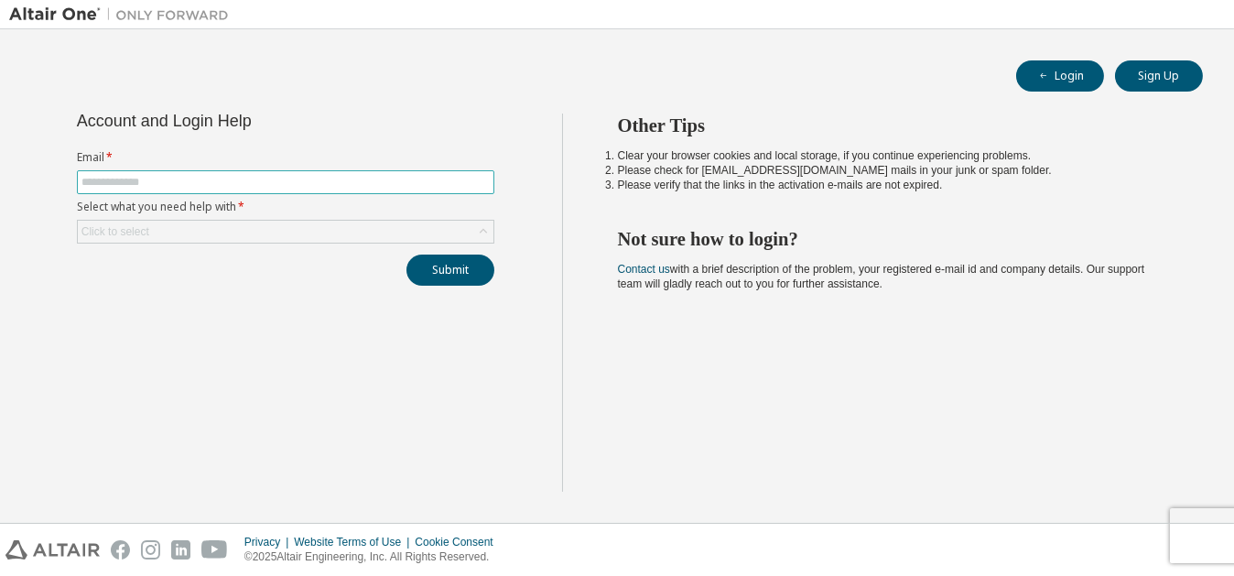
drag, startPoint x: 0, startPoint y: 0, endPoint x: 210, endPoint y: 183, distance: 278.4
click at [210, 183] on input "text" at bounding box center [285, 182] width 408 height 15
type input "**********"
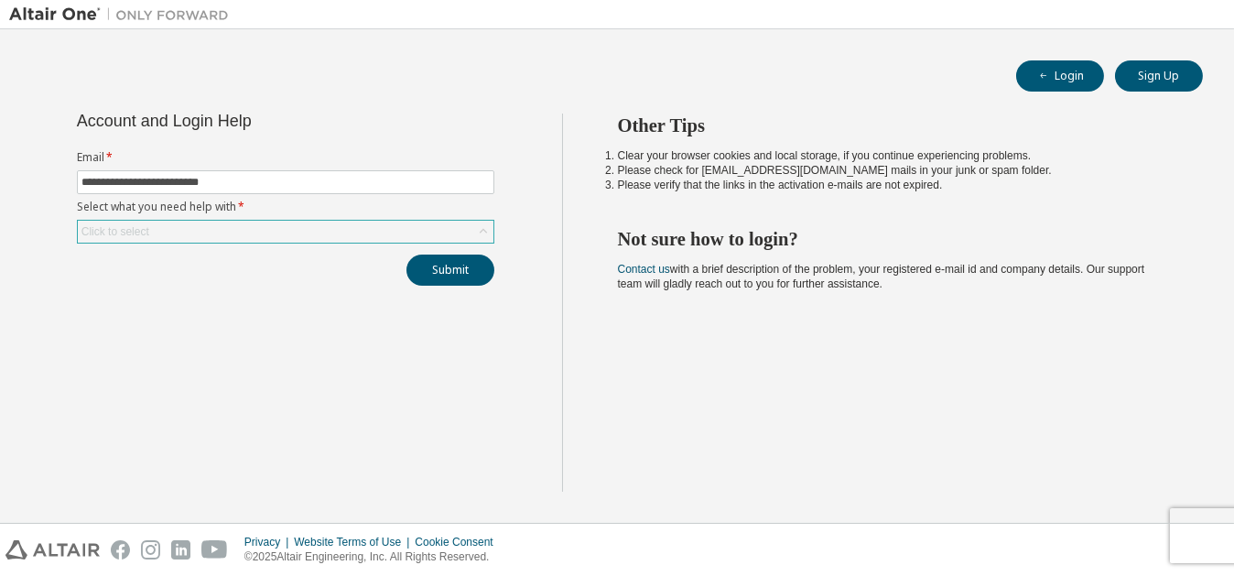
click at [198, 234] on div "Click to select" at bounding box center [286, 232] width 416 height 22
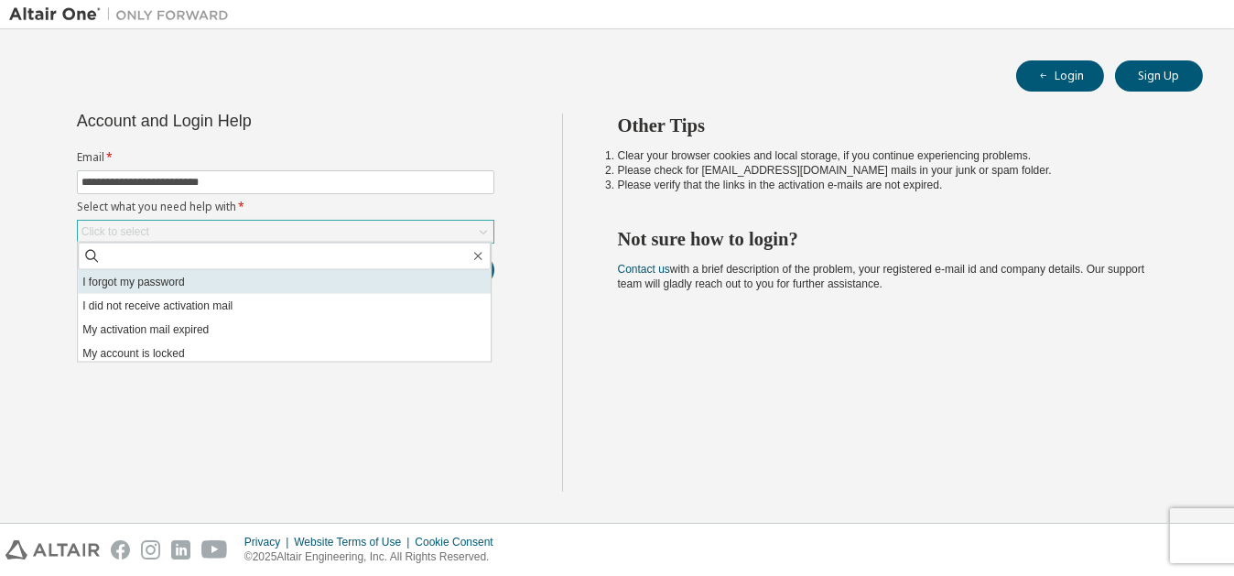
click at [189, 285] on li "I forgot my password" at bounding box center [284, 282] width 413 height 24
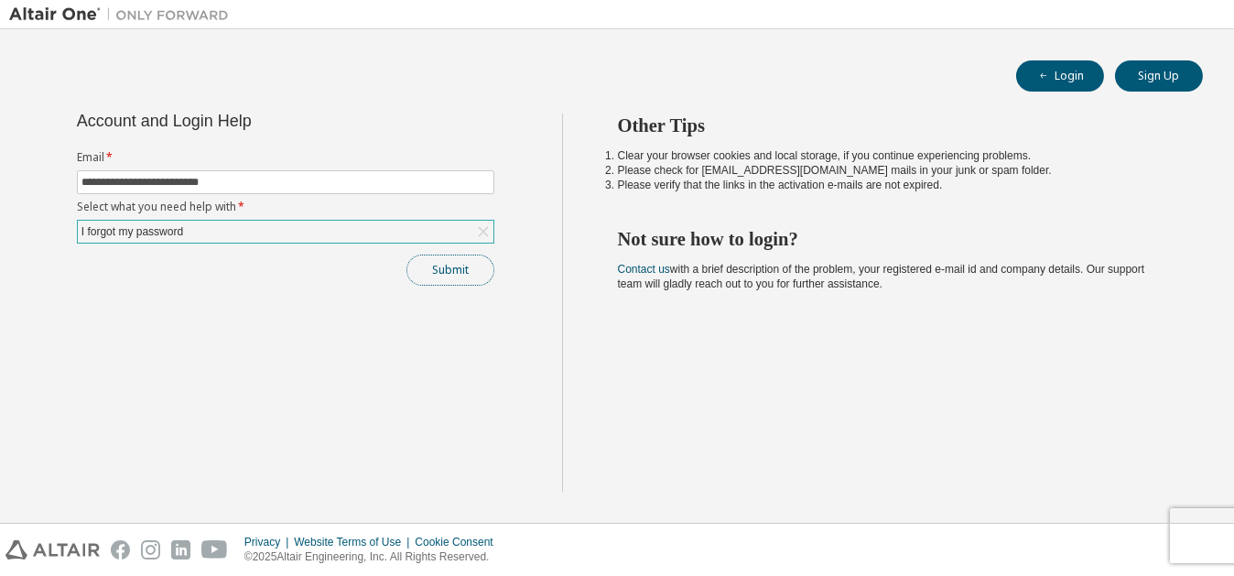
click at [418, 260] on button "Submit" at bounding box center [451, 270] width 88 height 31
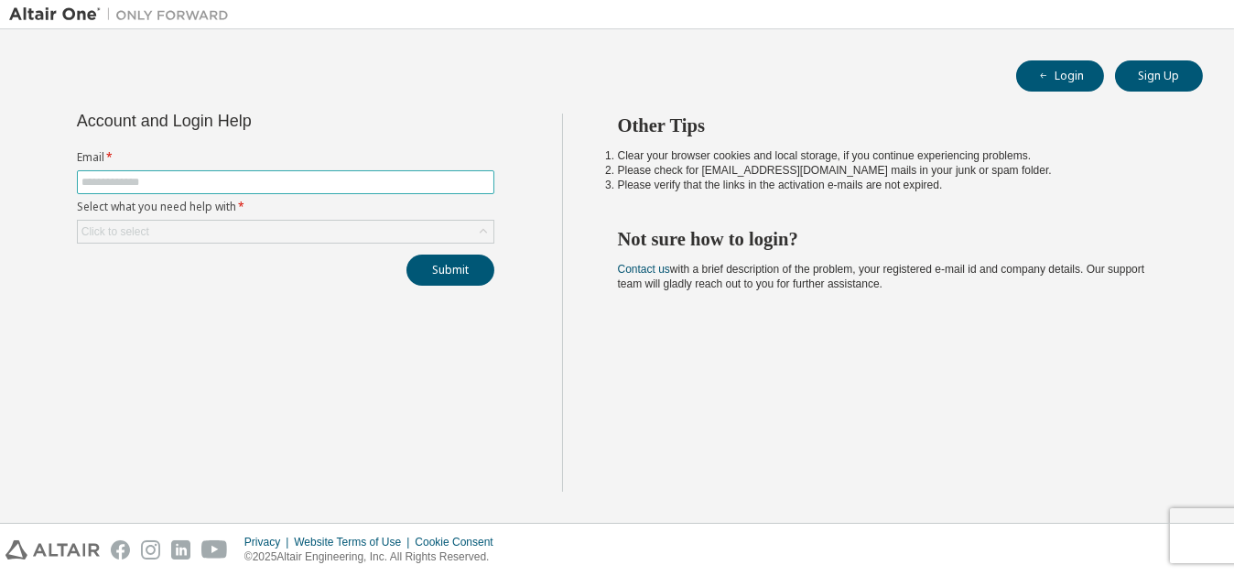
click at [196, 179] on input "text" at bounding box center [285, 182] width 408 height 15
type input "**********"
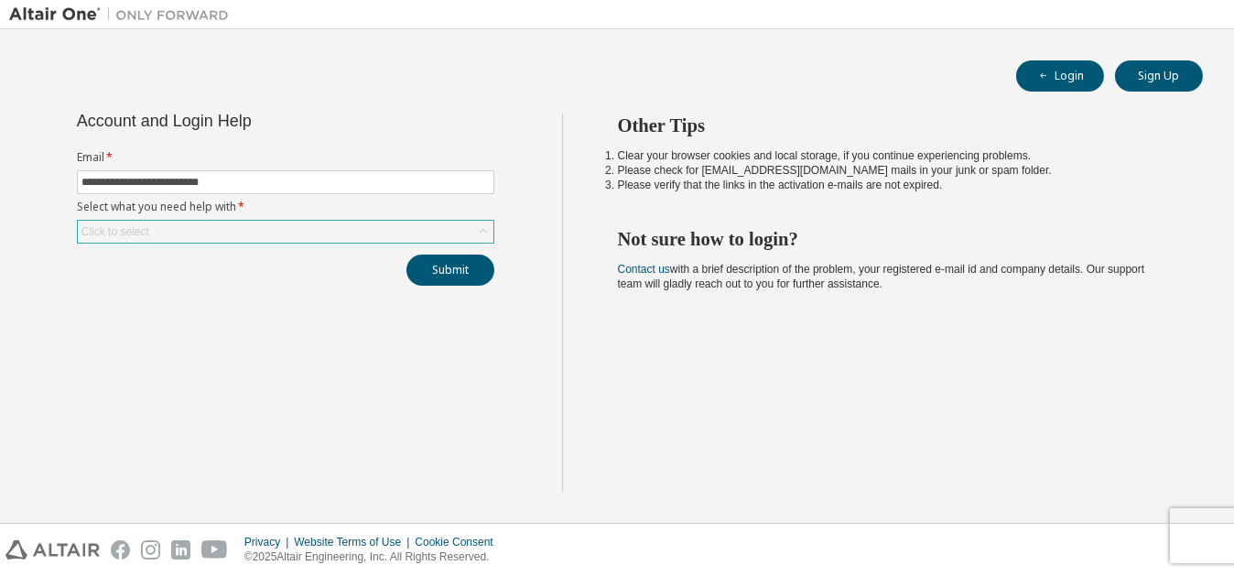
click at [204, 241] on div "Click to select" at bounding box center [286, 232] width 416 height 22
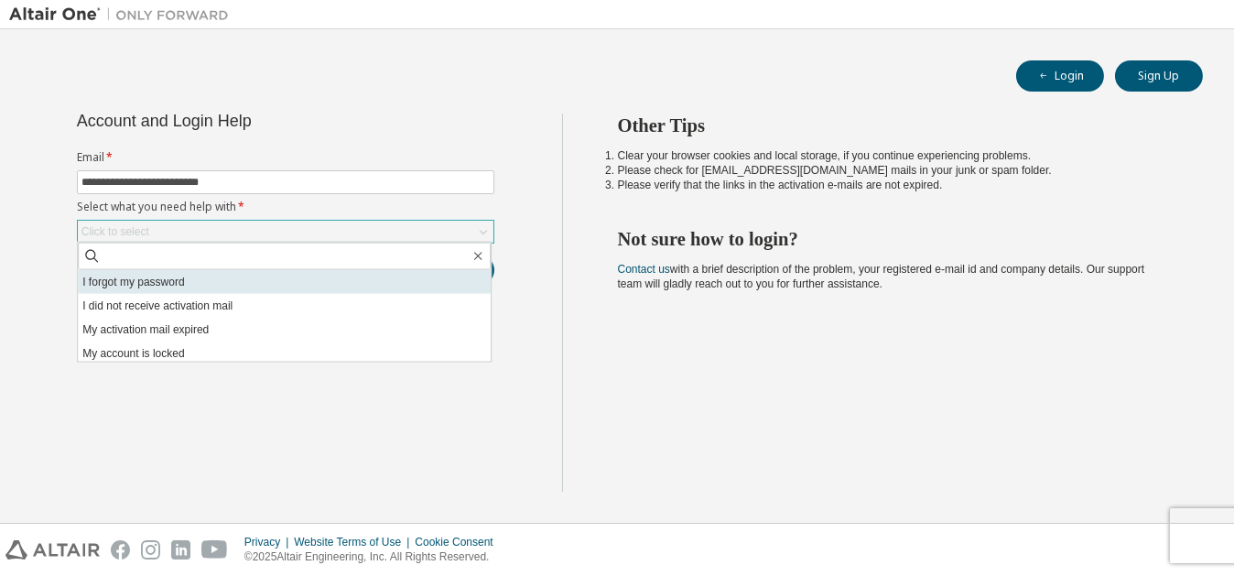
click at [179, 277] on li "I forgot my password" at bounding box center [284, 282] width 413 height 24
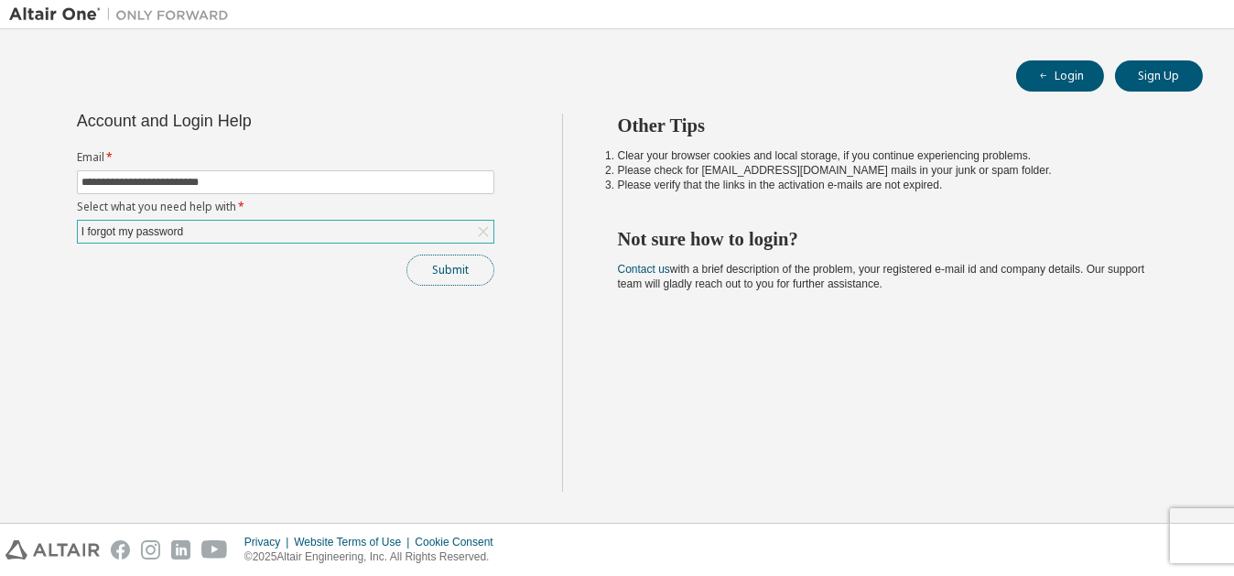
click at [426, 261] on button "Submit" at bounding box center [451, 270] width 88 height 31
